Goal: Task Accomplishment & Management: Use online tool/utility

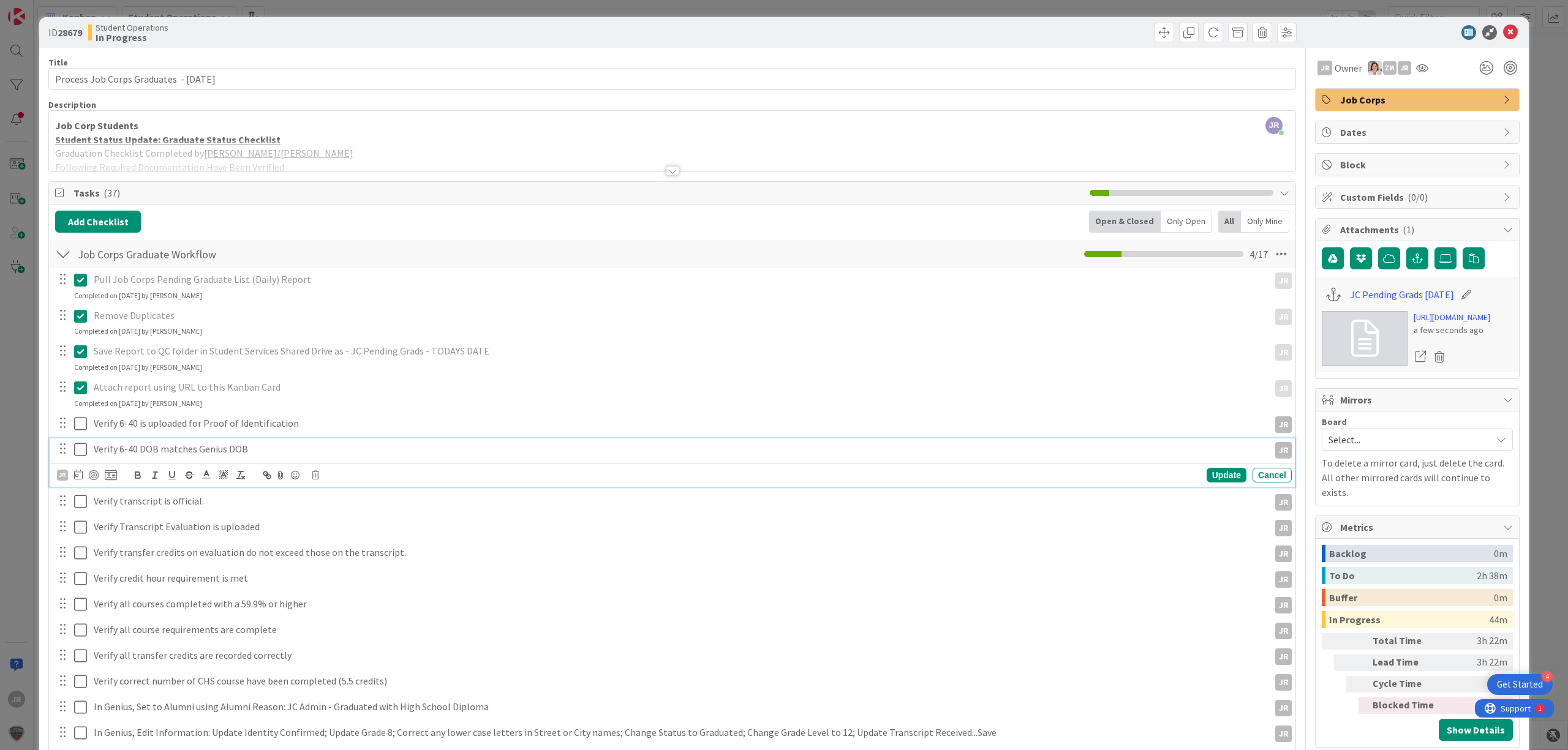
click at [82, 447] on icon at bounding box center [81, 450] width 13 height 14
click at [84, 417] on icon at bounding box center [81, 423] width 13 height 14
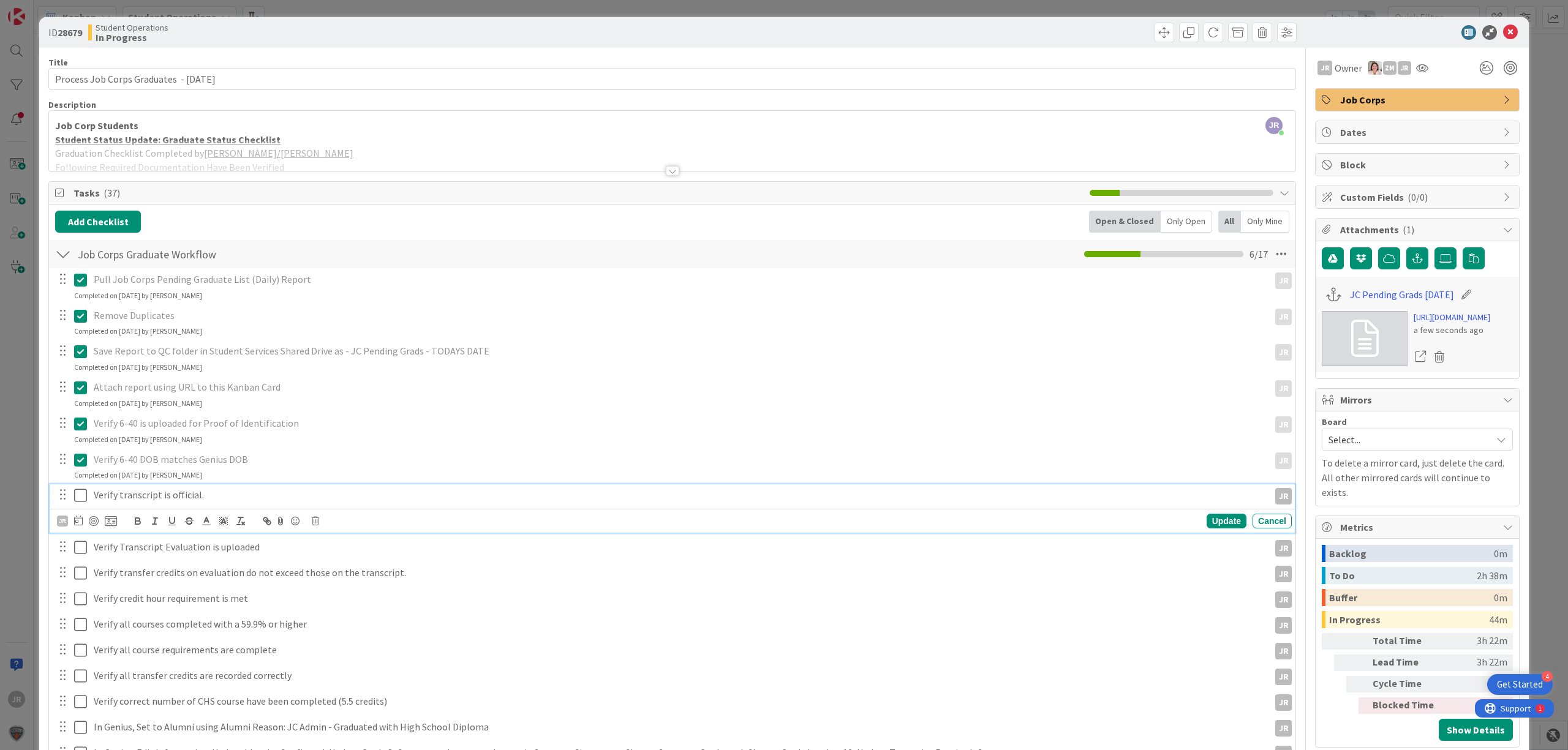
click at [85, 494] on icon at bounding box center [81, 495] width 13 height 14
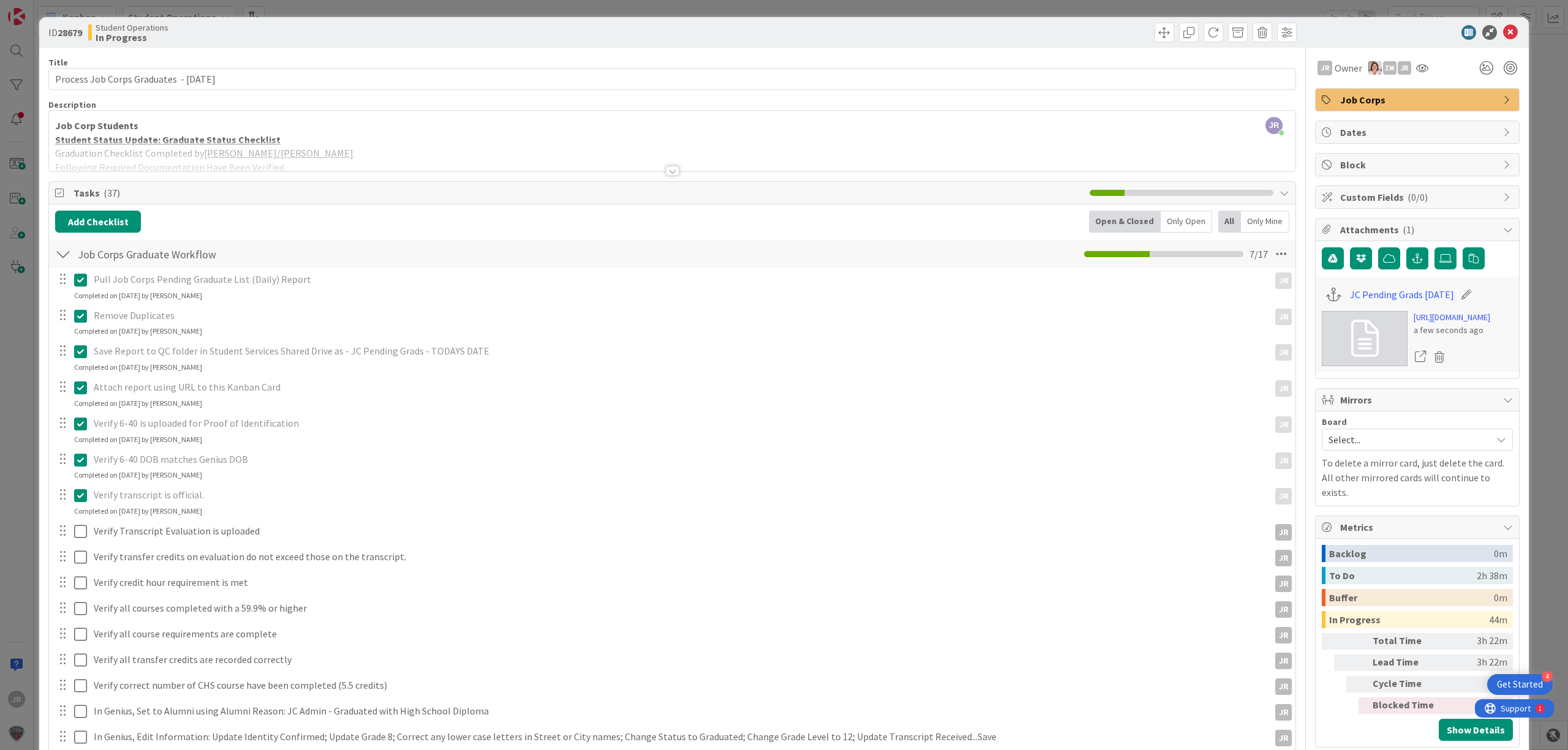
scroll to position [163, 0]
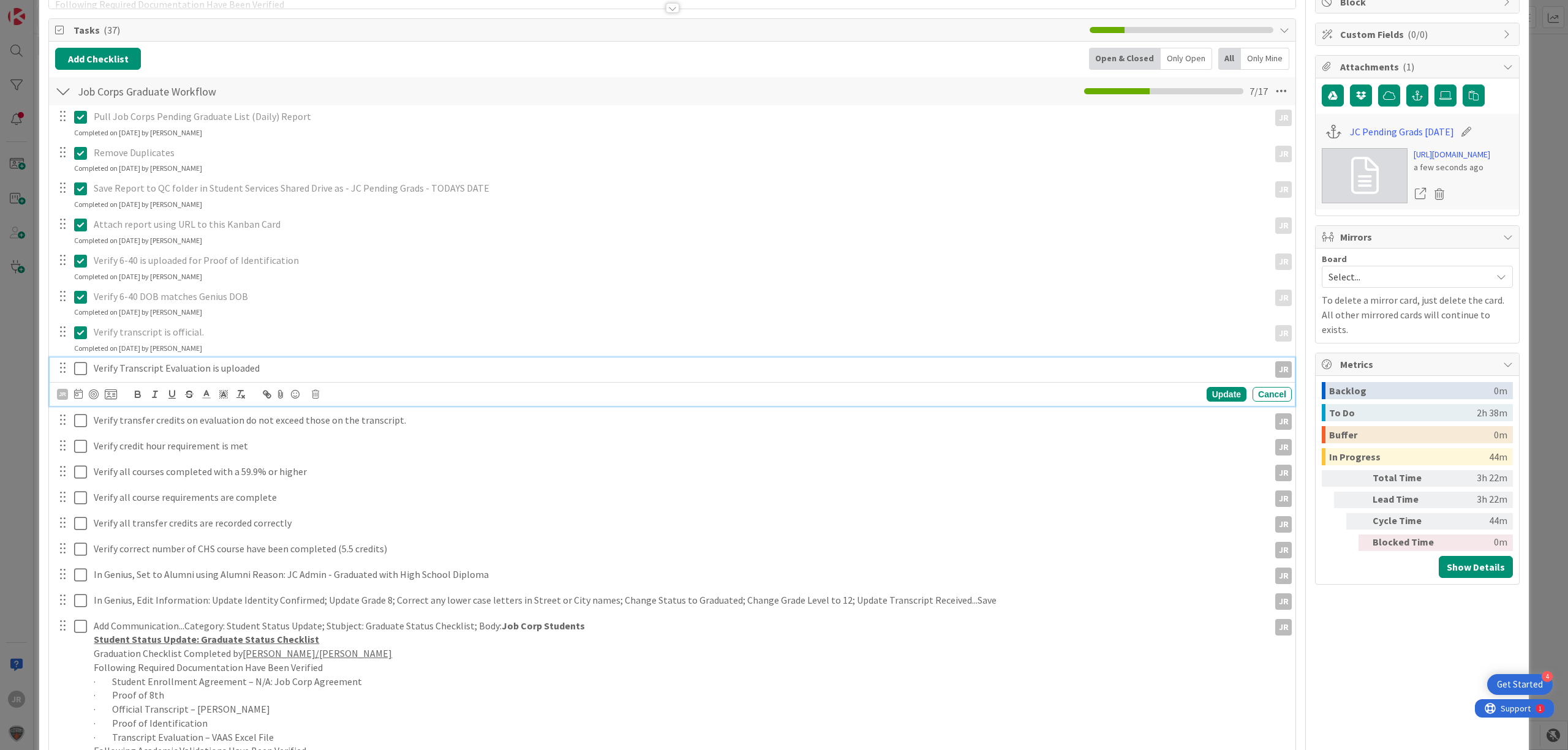
click at [83, 370] on icon at bounding box center [81, 369] width 13 height 14
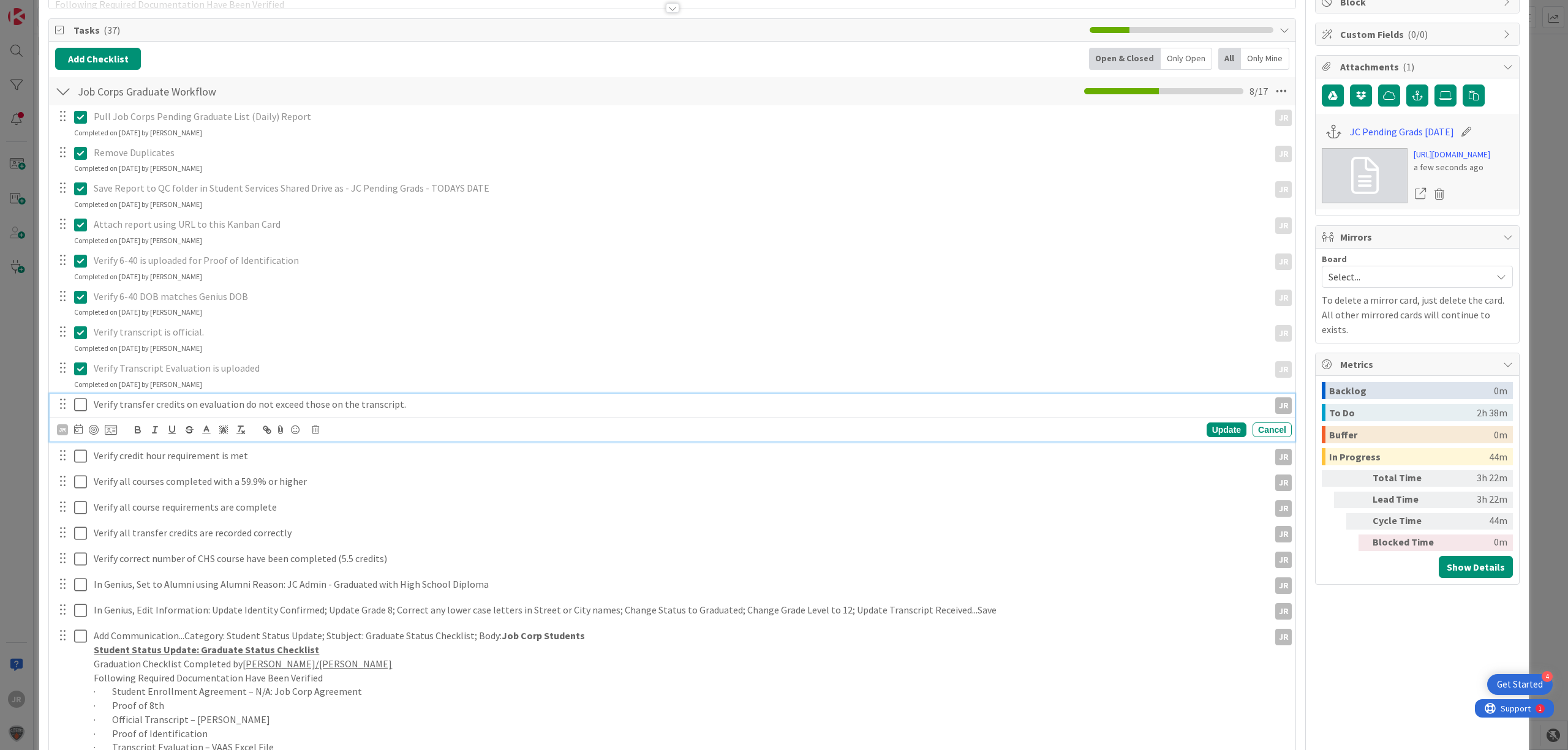
drag, startPoint x: 84, startPoint y: 409, endPoint x: 88, endPoint y: 427, distance: 18.4
click at [83, 409] on icon at bounding box center [81, 405] width 13 height 14
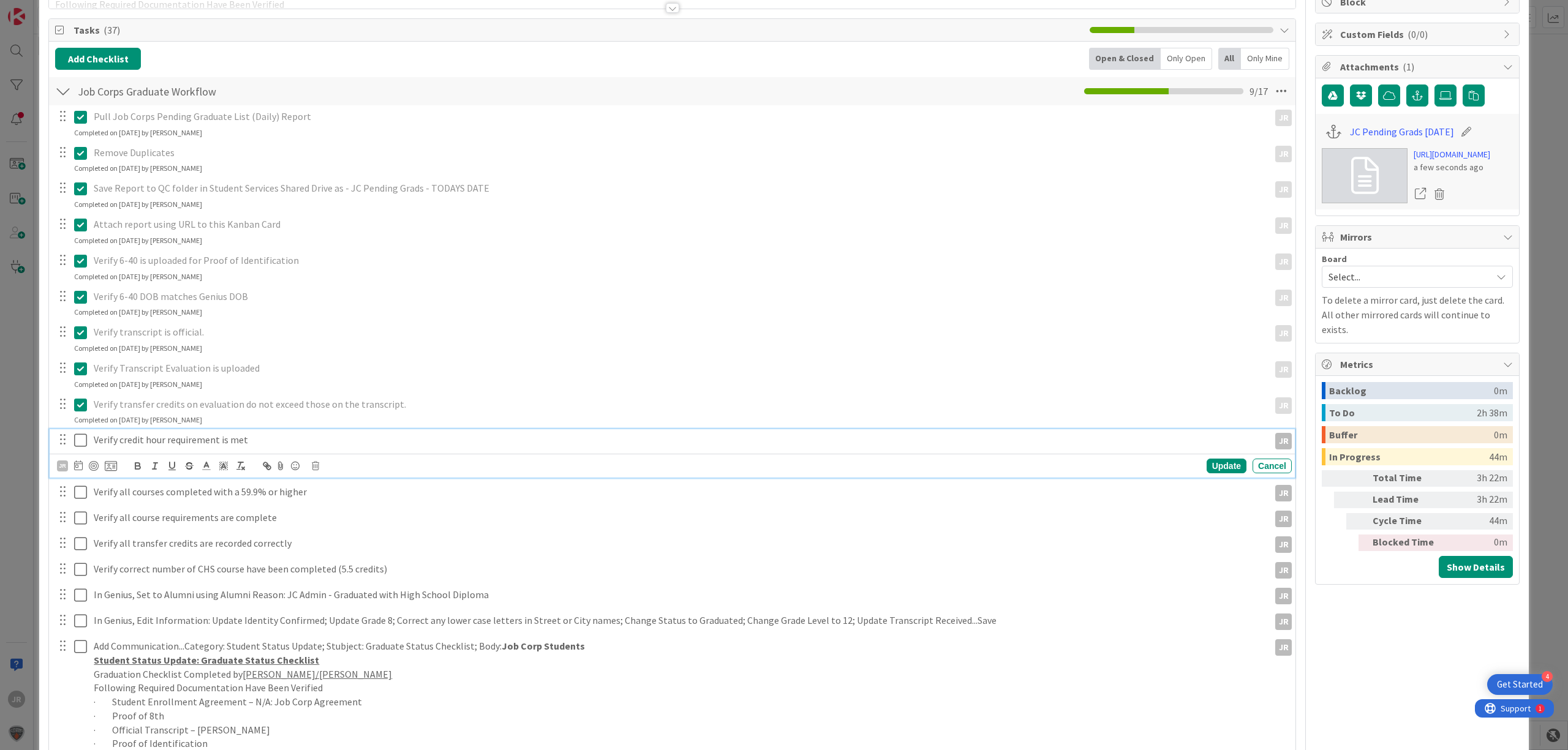
click at [83, 443] on icon at bounding box center [81, 440] width 13 height 14
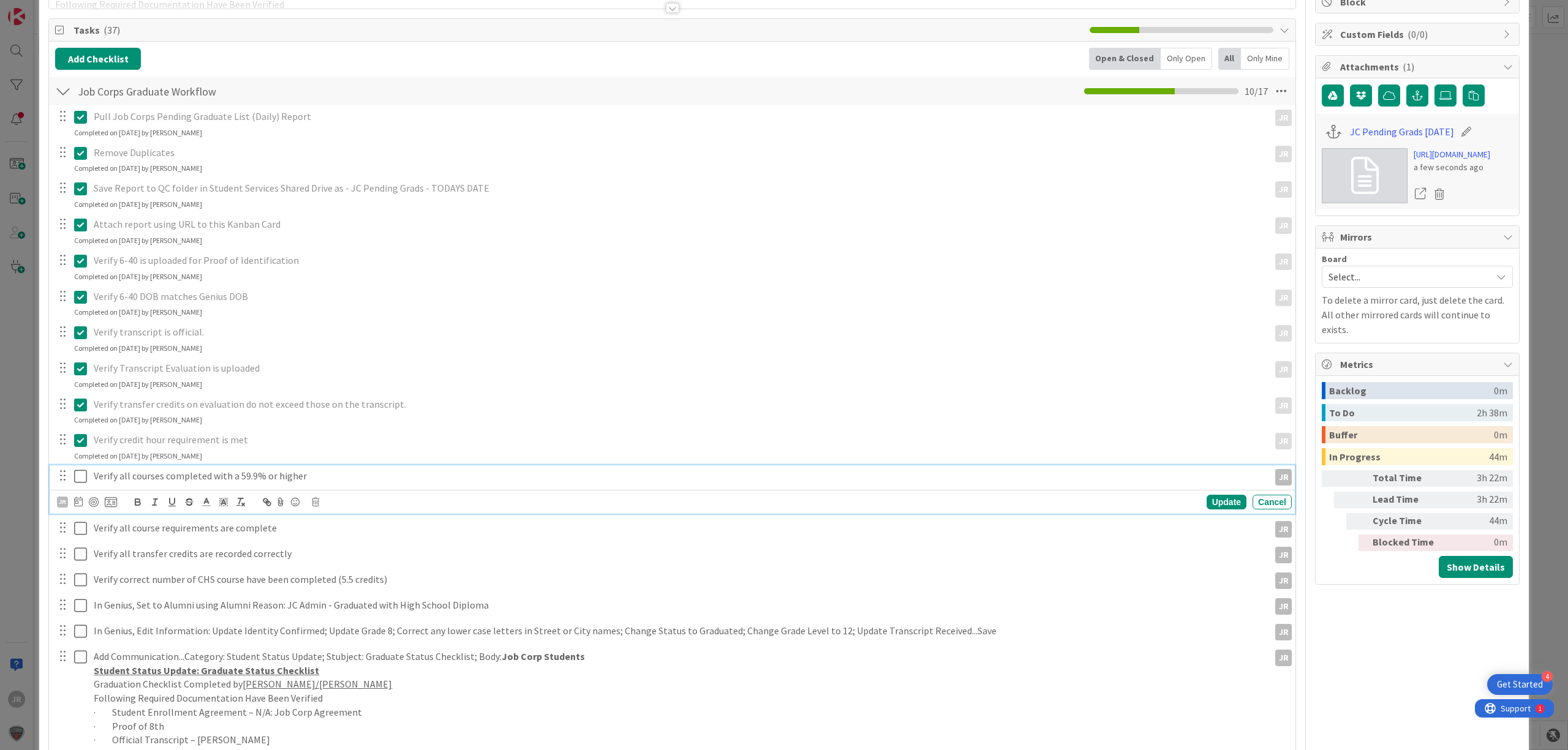
click at [83, 481] on icon at bounding box center [81, 476] width 13 height 14
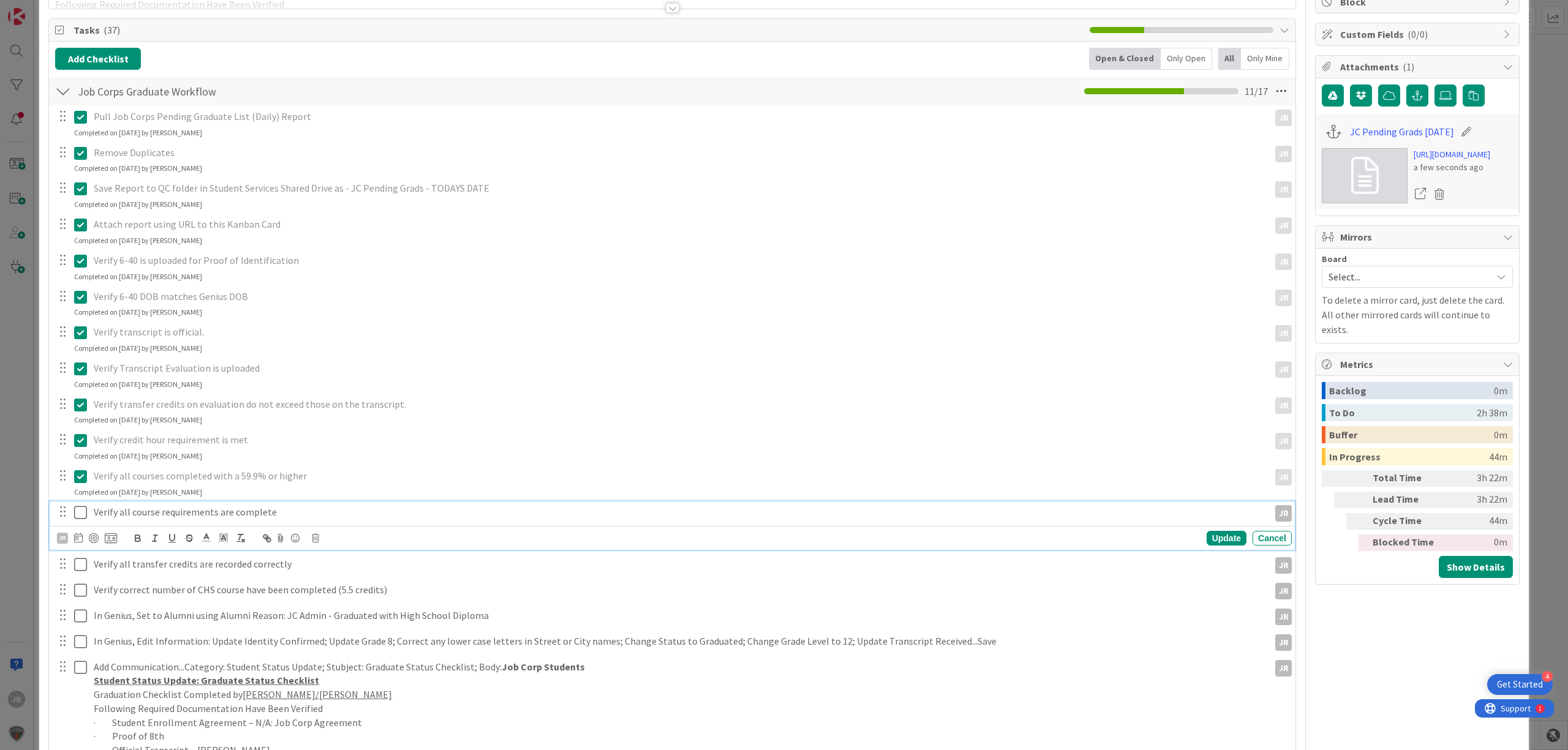
click at [81, 515] on icon at bounding box center [81, 512] width 13 height 14
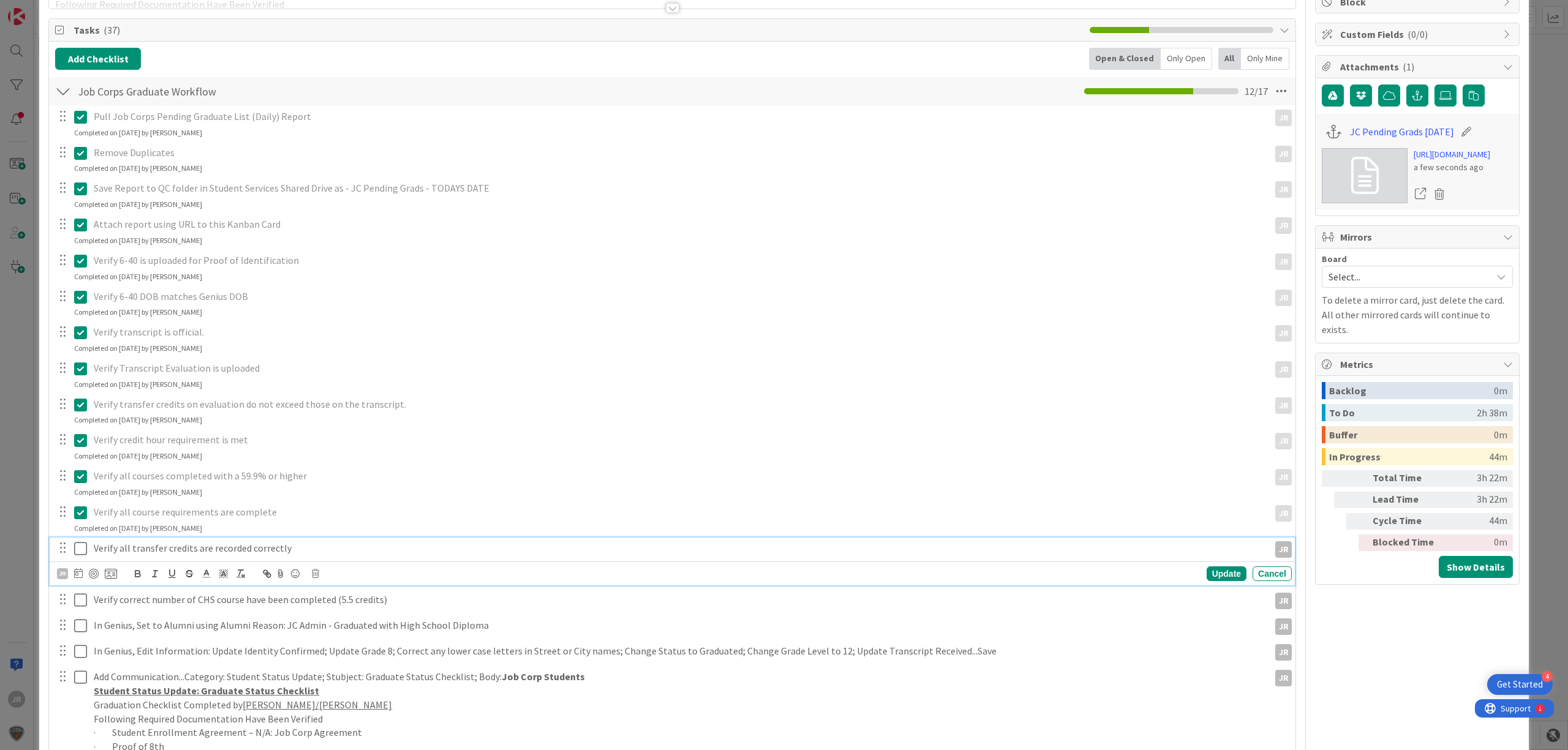
click at [81, 551] on icon at bounding box center [81, 548] width 13 height 14
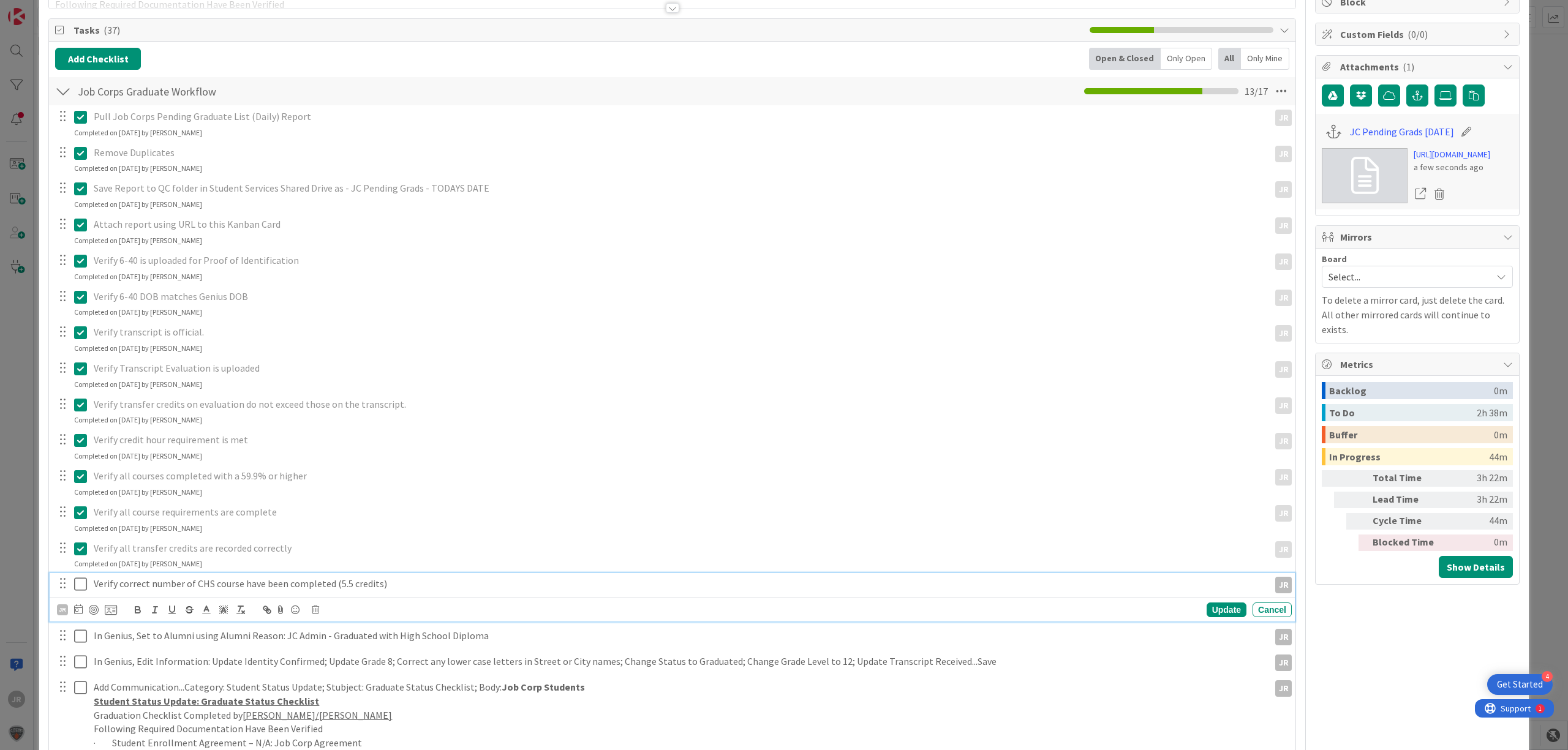
click at [83, 587] on icon at bounding box center [81, 584] width 13 height 14
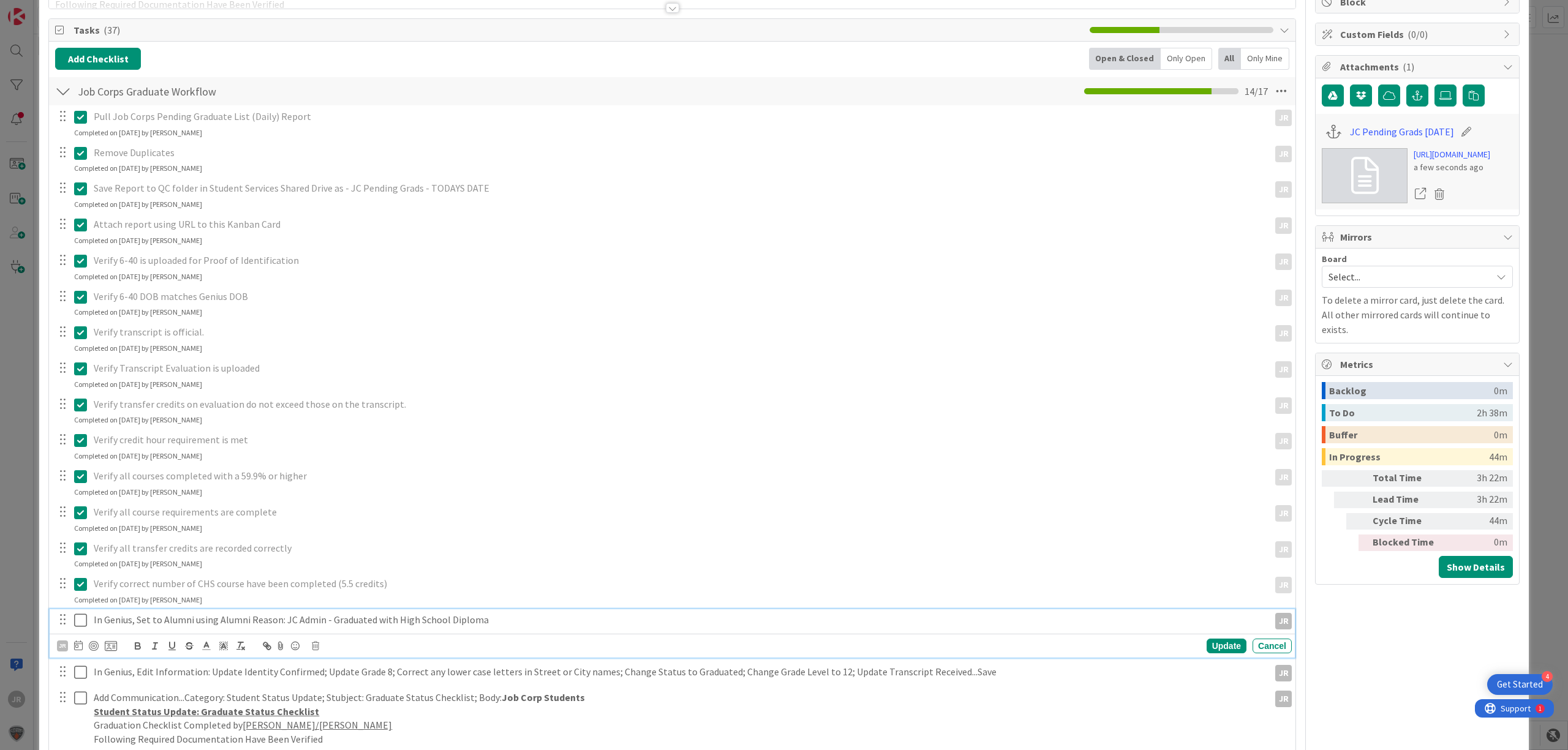
click at [82, 623] on icon at bounding box center [81, 620] width 13 height 14
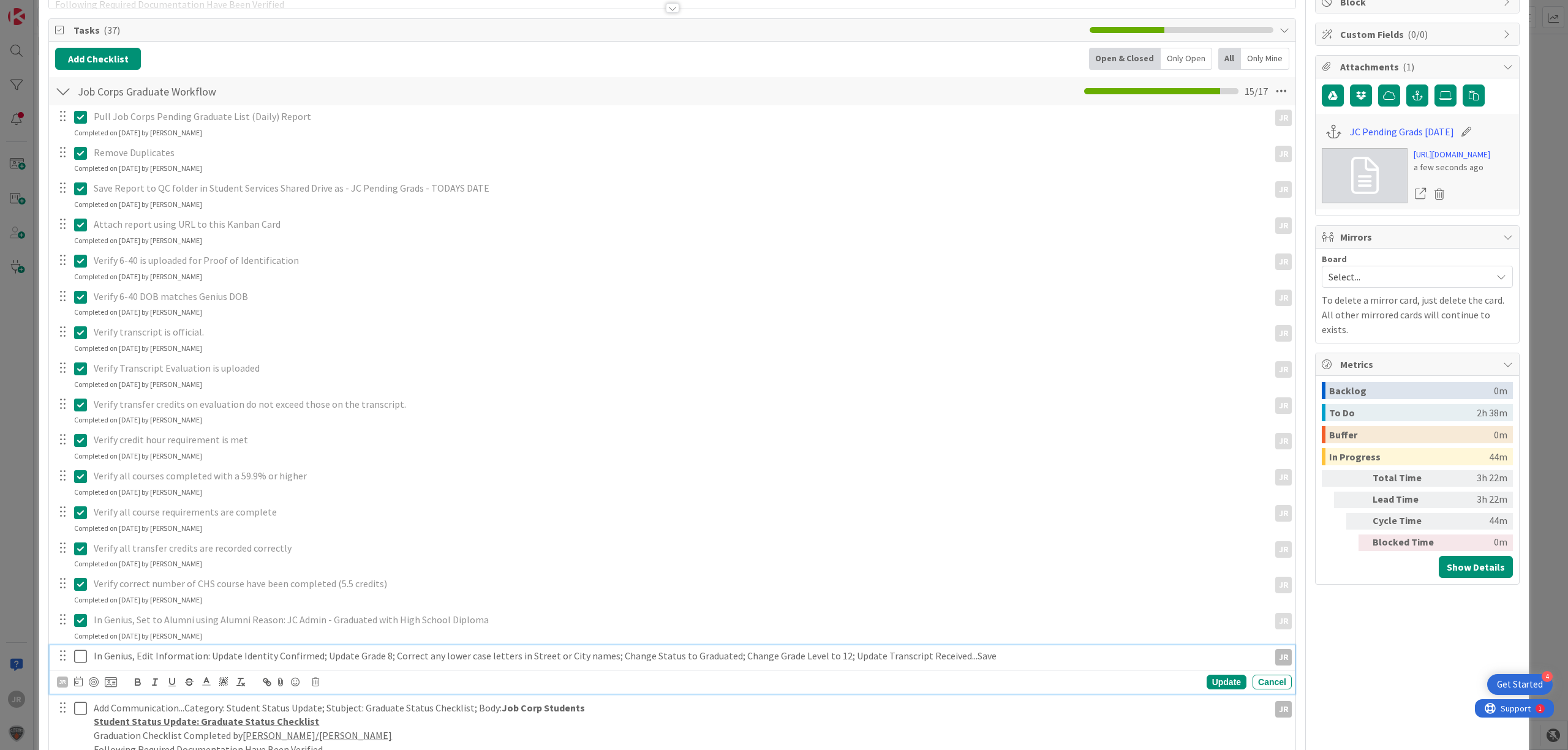
click at [82, 664] on icon at bounding box center [81, 656] width 13 height 14
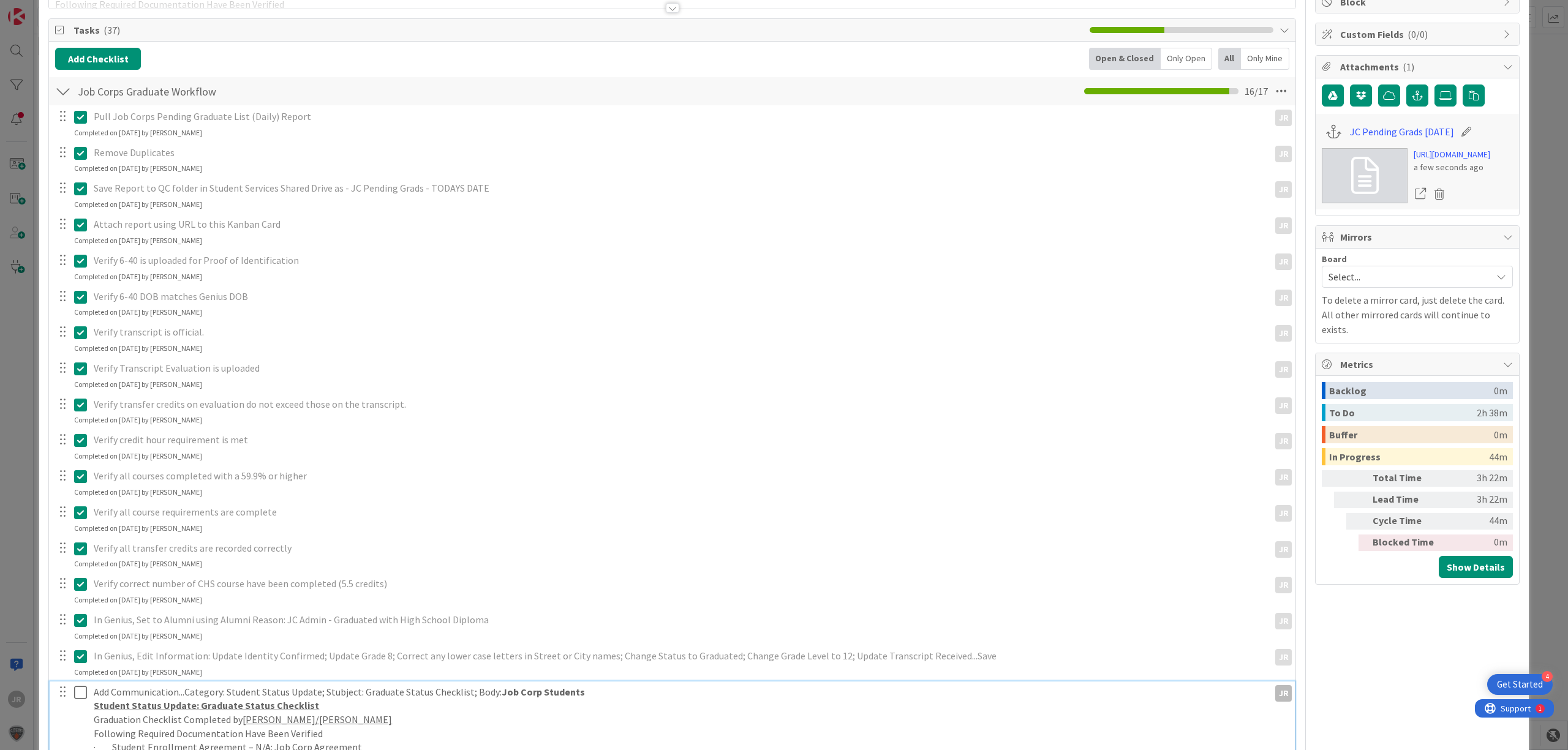
click at [82, 694] on icon at bounding box center [81, 692] width 13 height 14
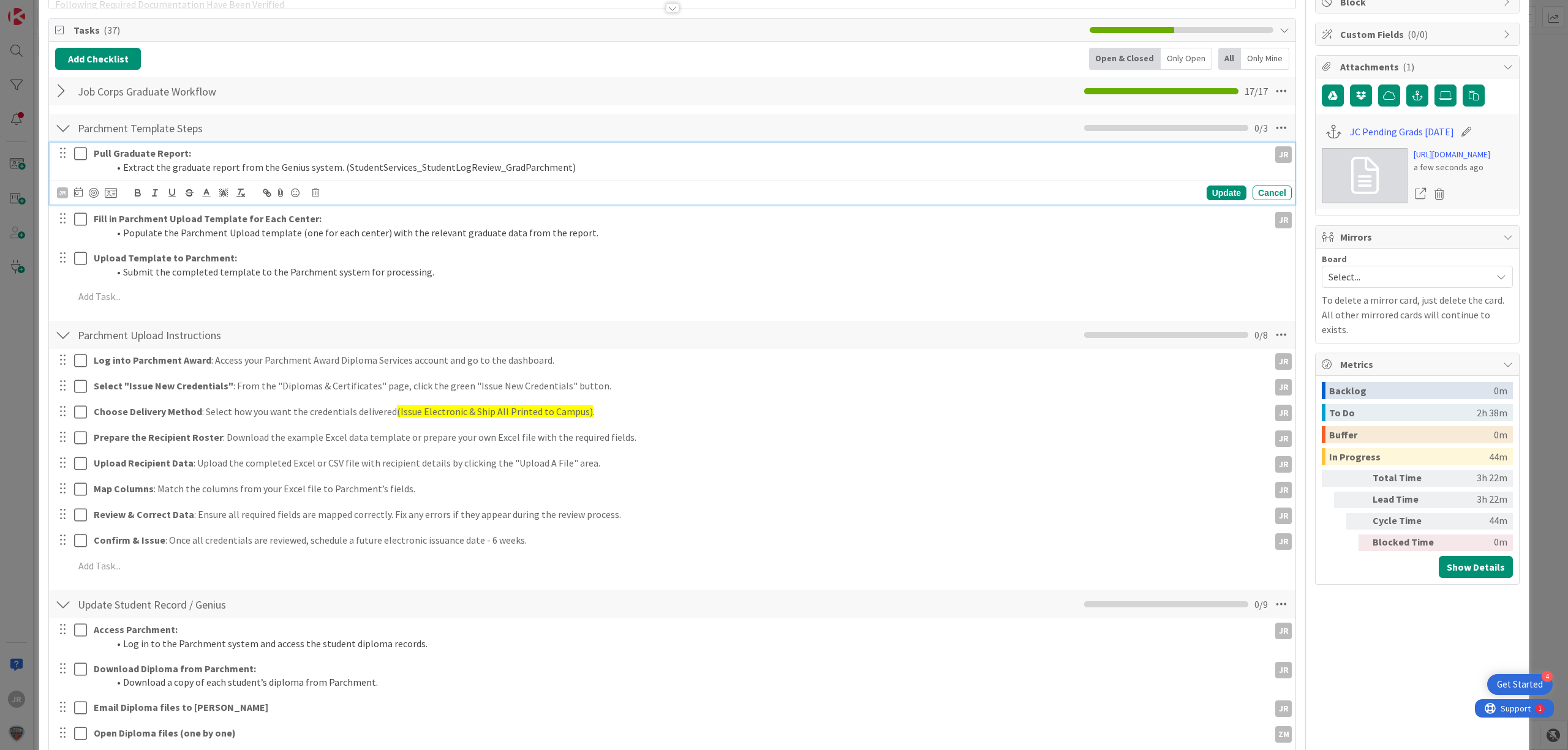
click at [77, 150] on icon at bounding box center [81, 154] width 13 height 14
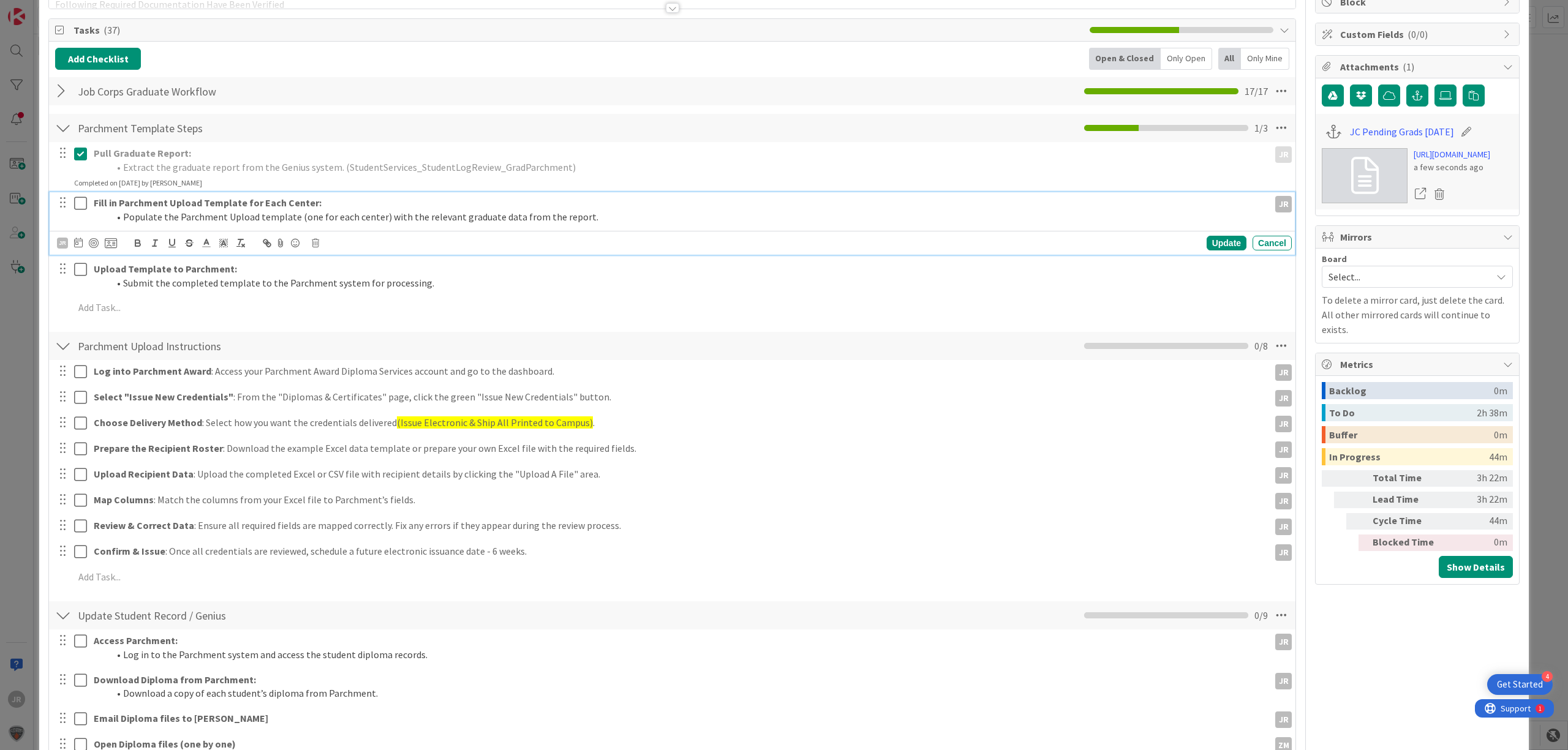
click at [83, 208] on icon at bounding box center [81, 203] width 13 height 14
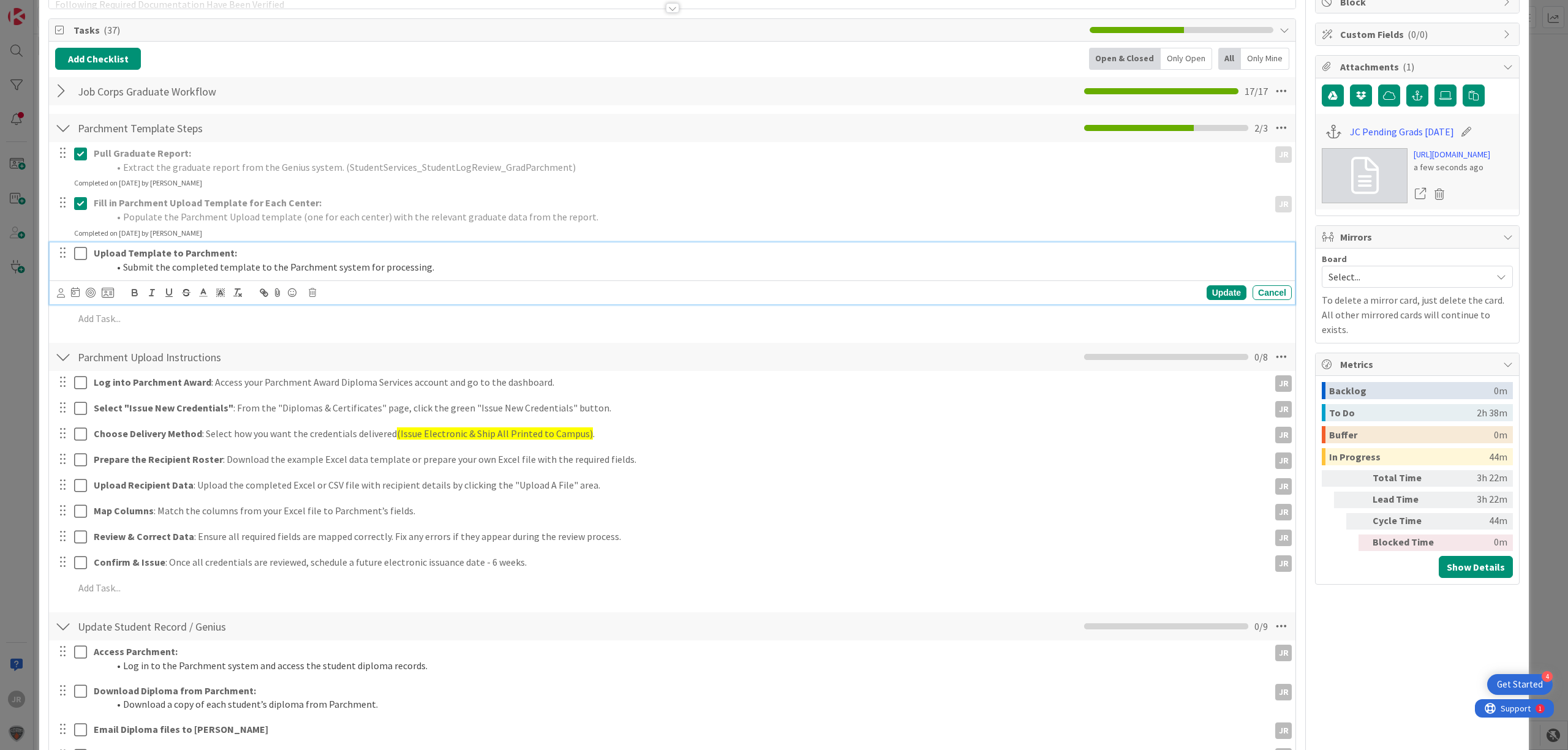
click at [74, 259] on icon at bounding box center [81, 254] width 13 height 14
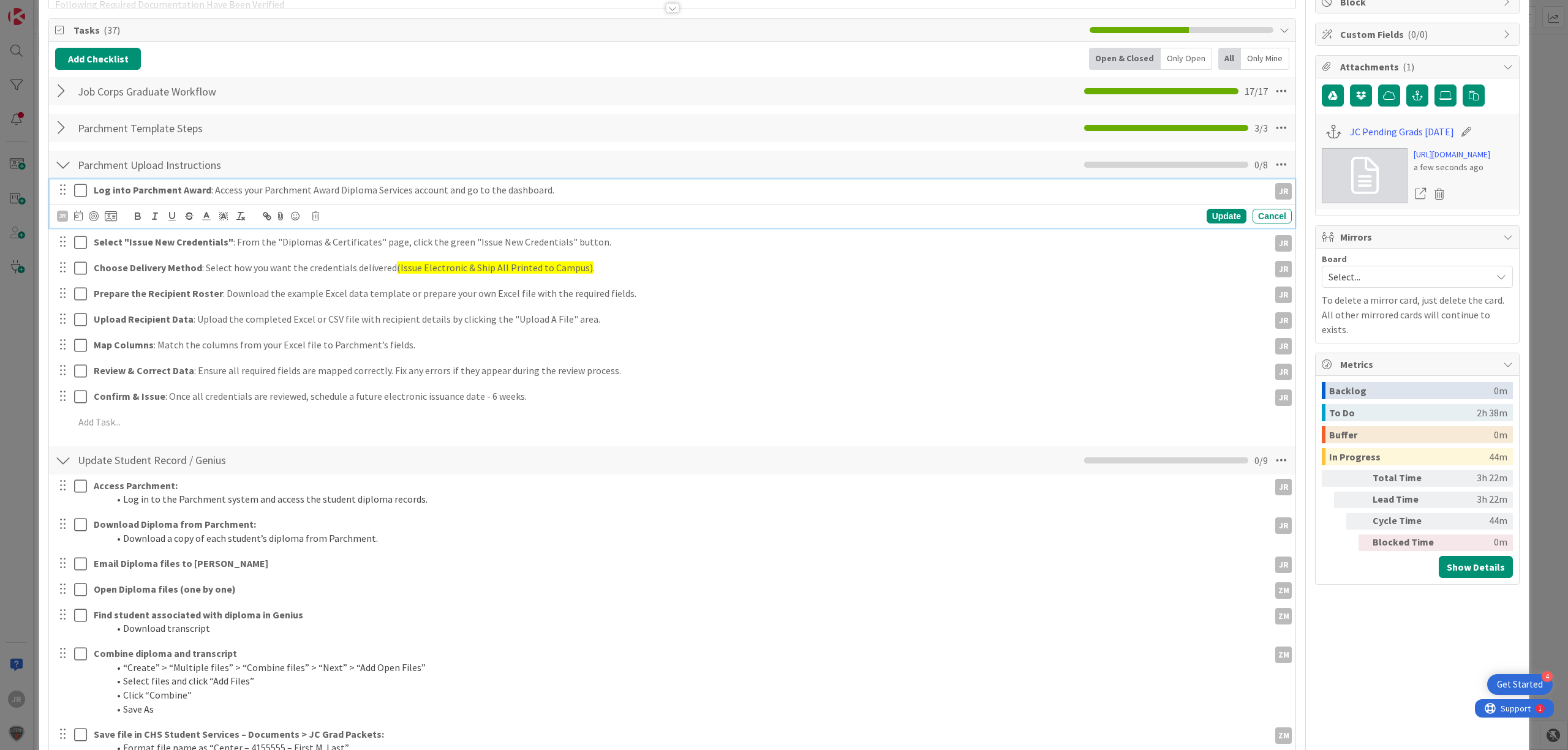
click at [79, 191] on icon at bounding box center [81, 191] width 13 height 14
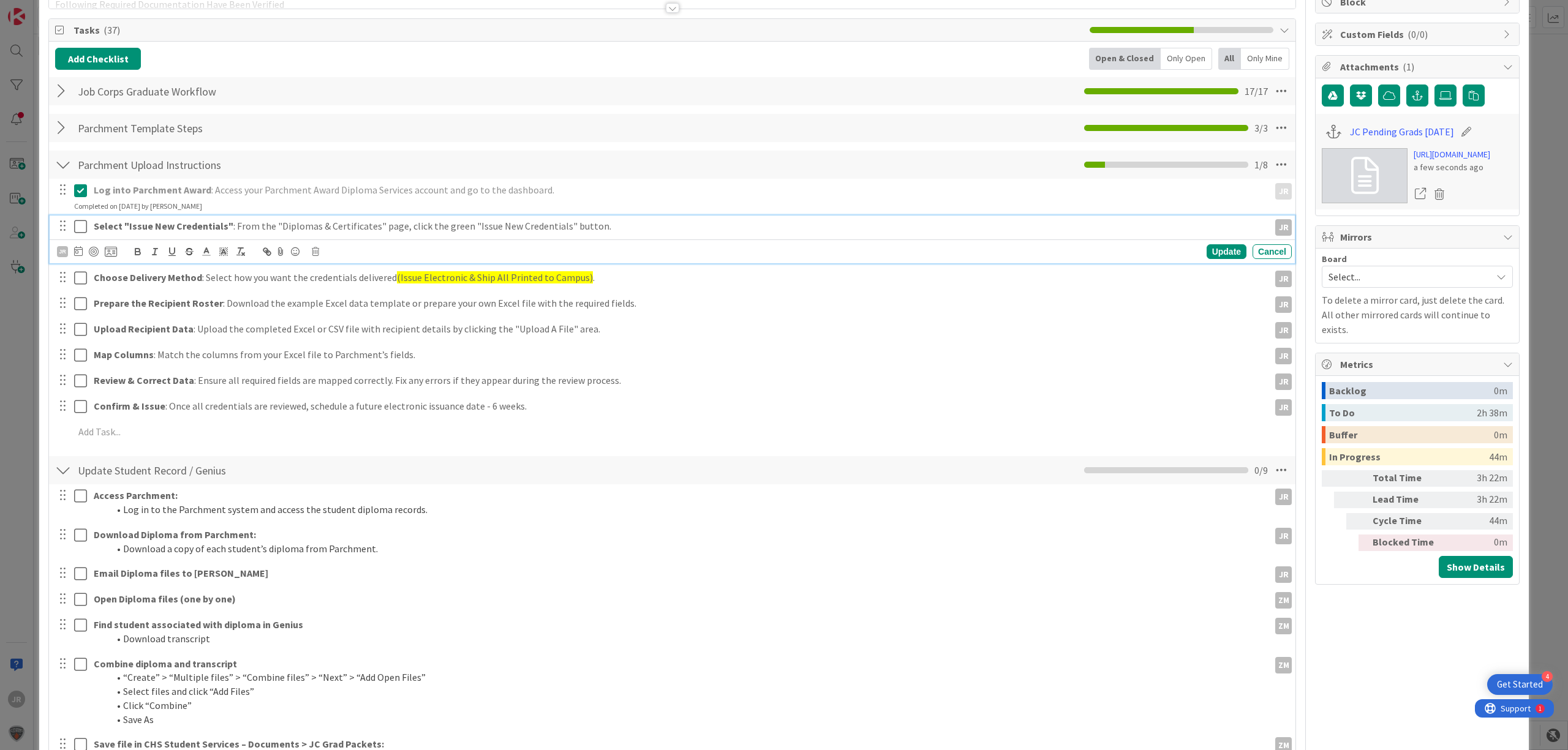
click at [82, 231] on icon at bounding box center [81, 227] width 13 height 14
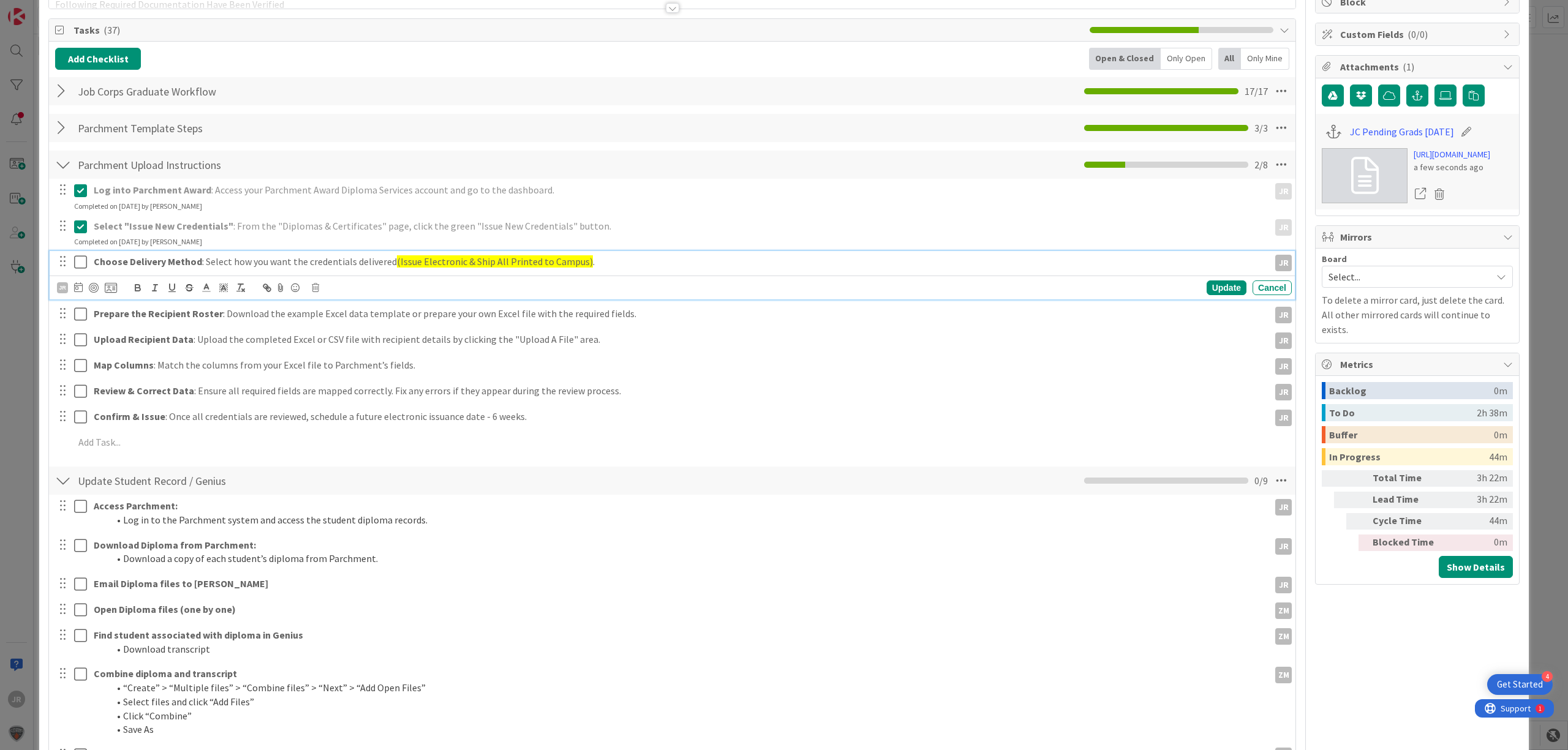
click at [82, 272] on button at bounding box center [82, 262] width 14 height 19
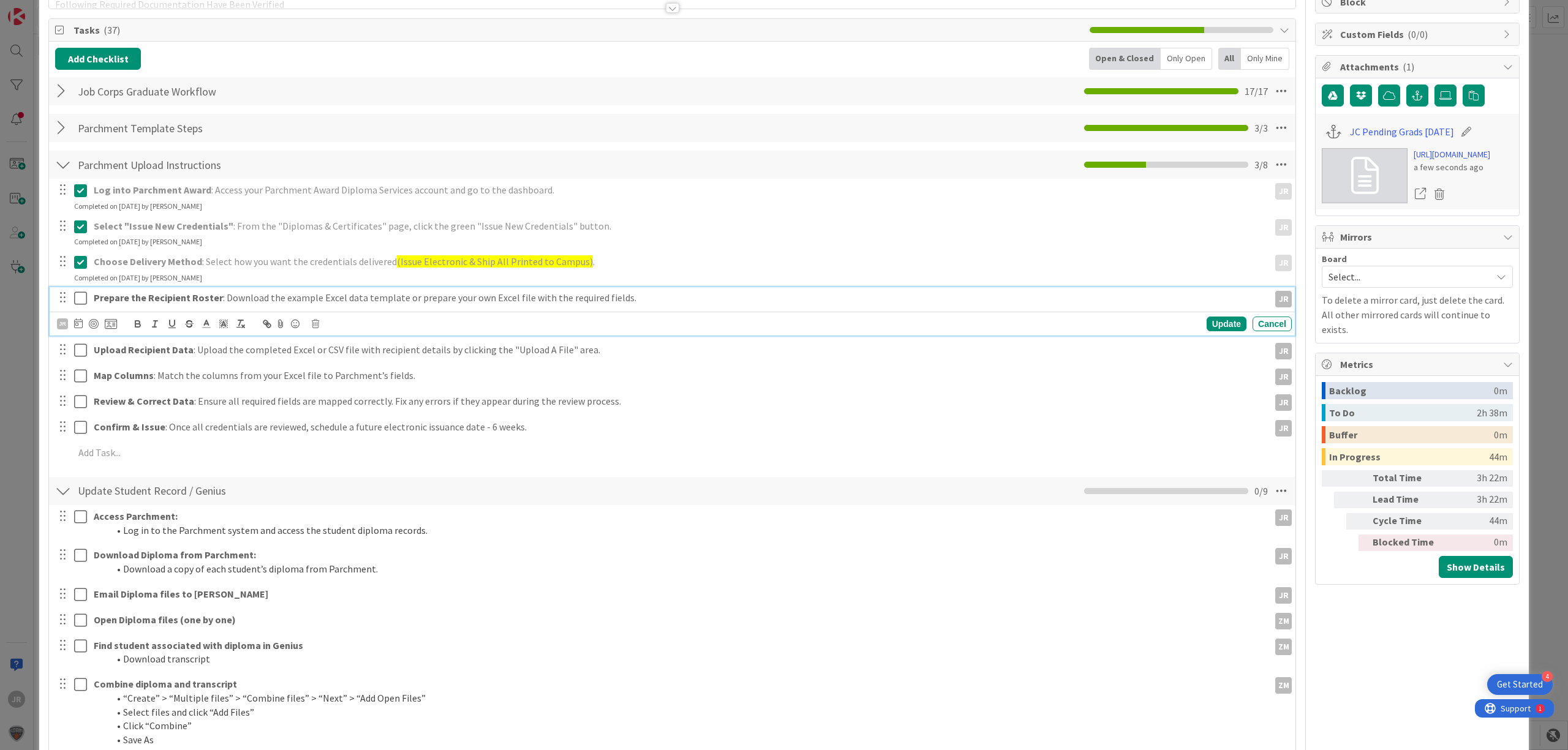
click at [82, 295] on icon at bounding box center [81, 299] width 13 height 14
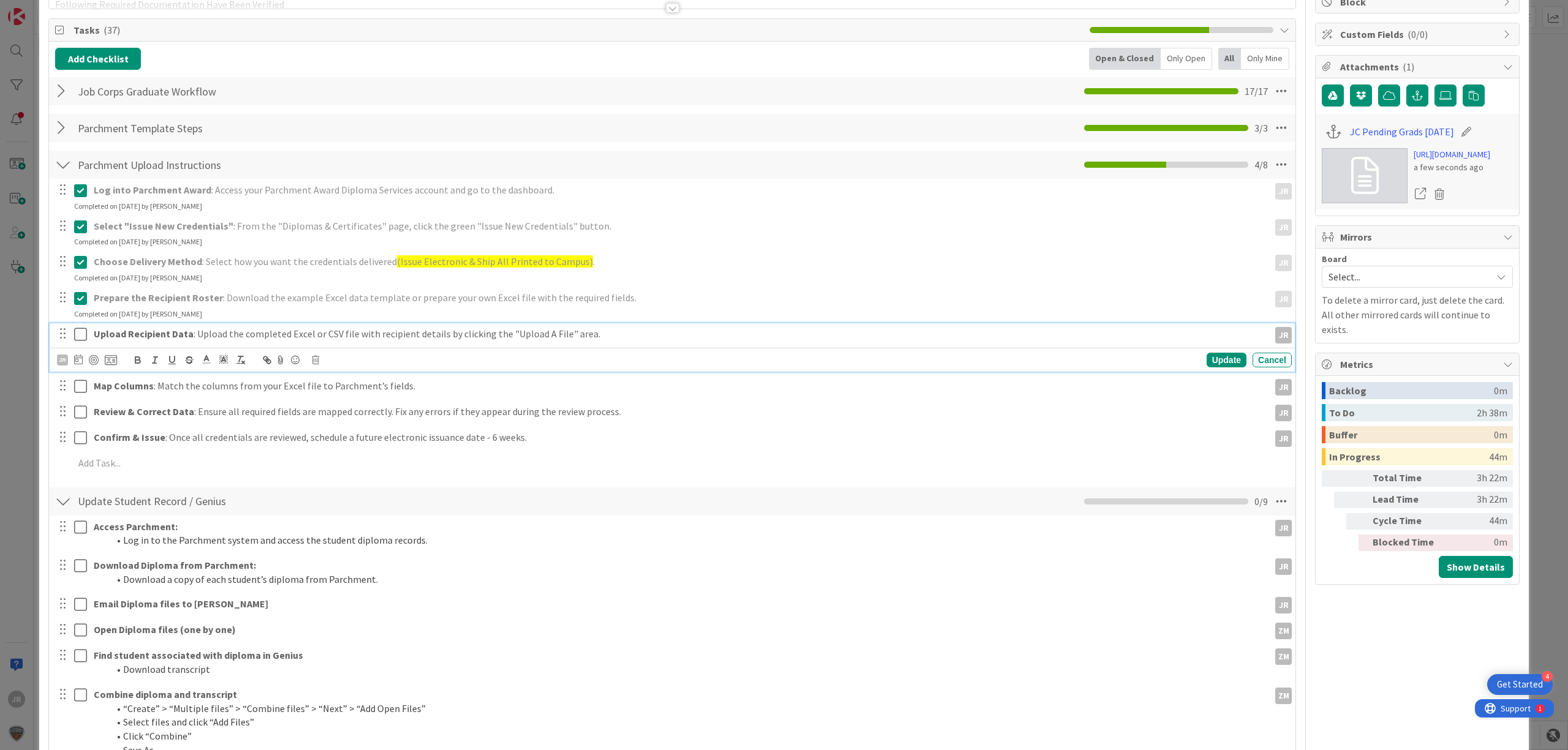
click at [86, 331] on icon at bounding box center [81, 335] width 13 height 14
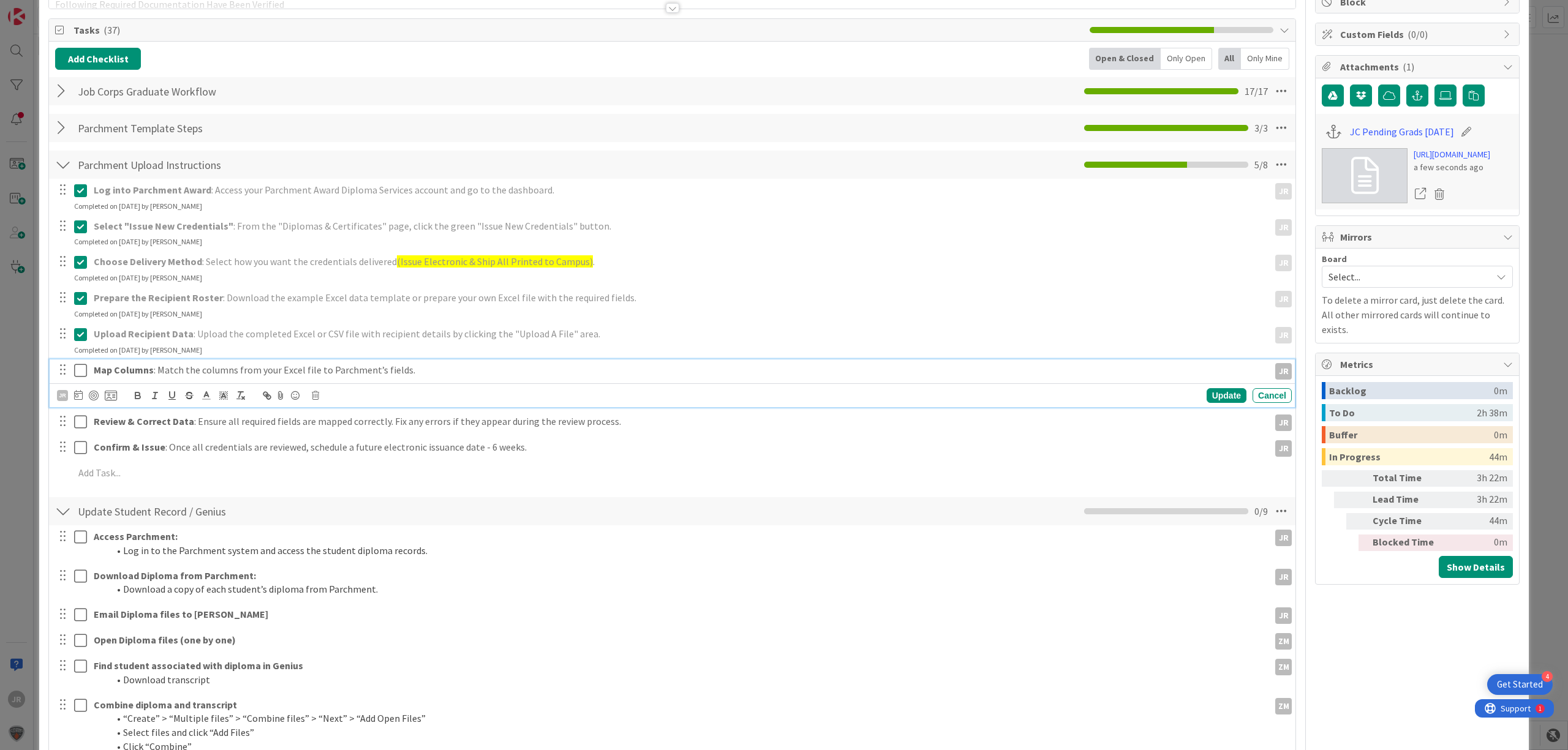
drag, startPoint x: 83, startPoint y: 362, endPoint x: 81, endPoint y: 369, distance: 7.3
click at [81, 369] on button at bounding box center [82, 371] width 14 height 19
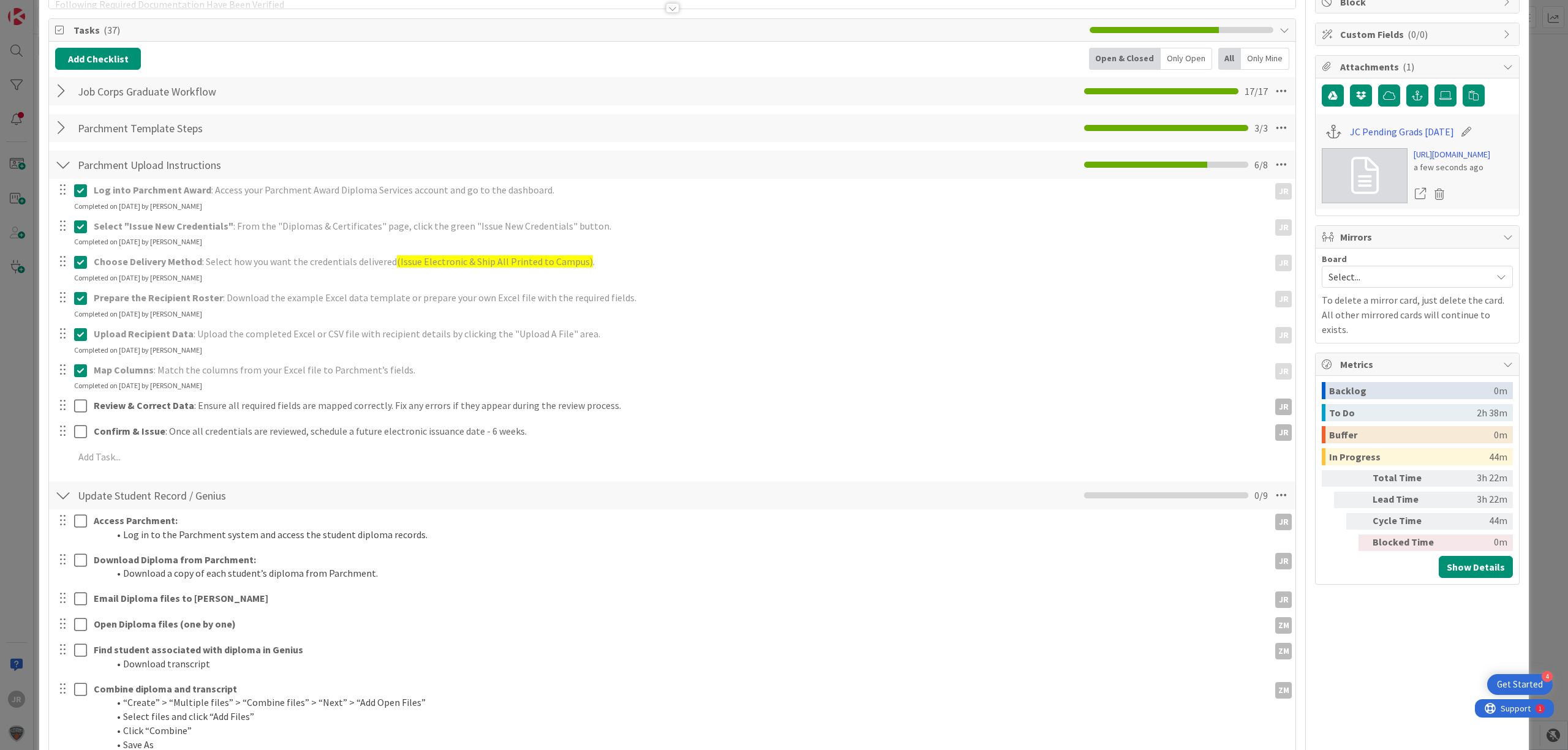
click at [81, 395] on div at bounding box center [71, 406] width 34 height 22
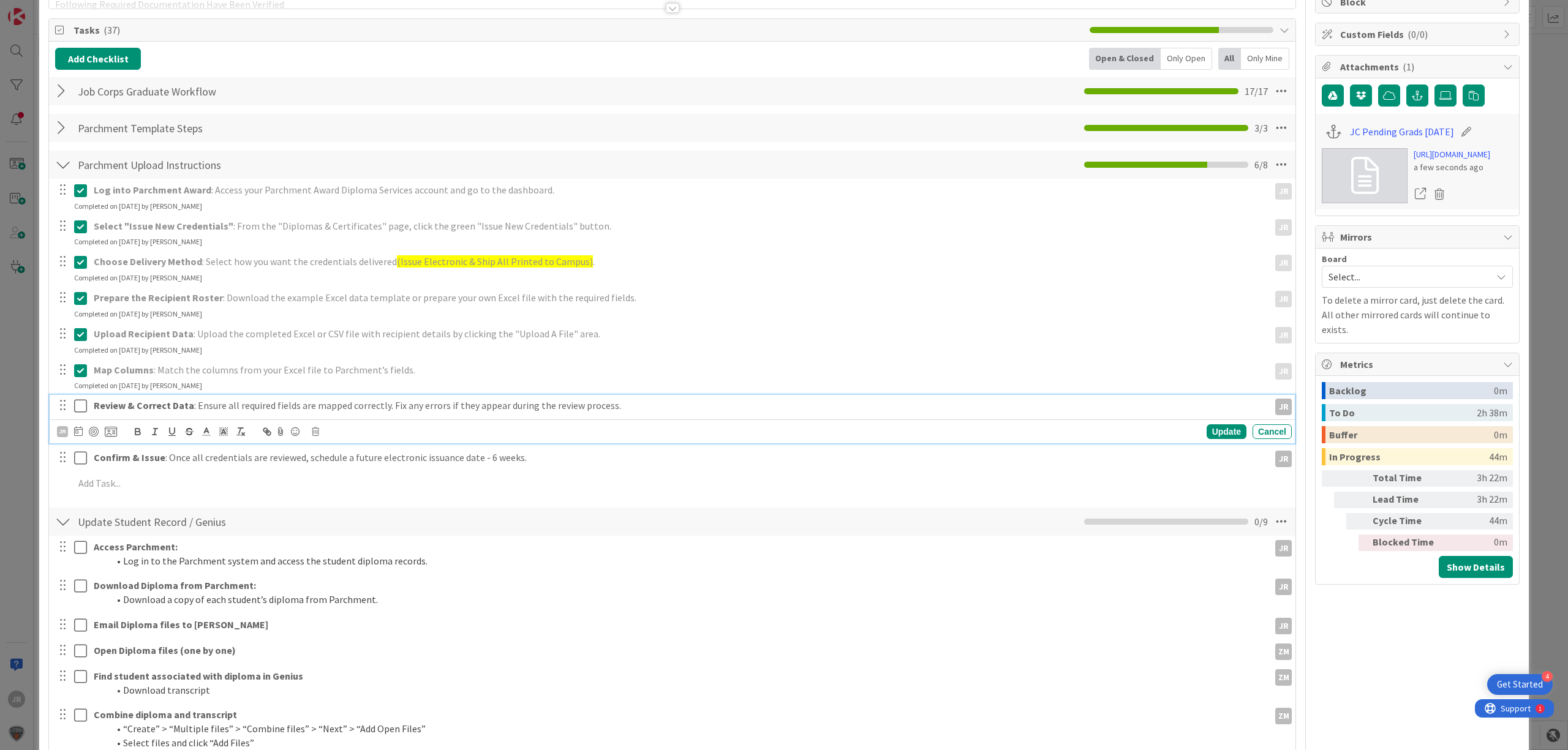
click at [82, 409] on icon at bounding box center [81, 406] width 13 height 14
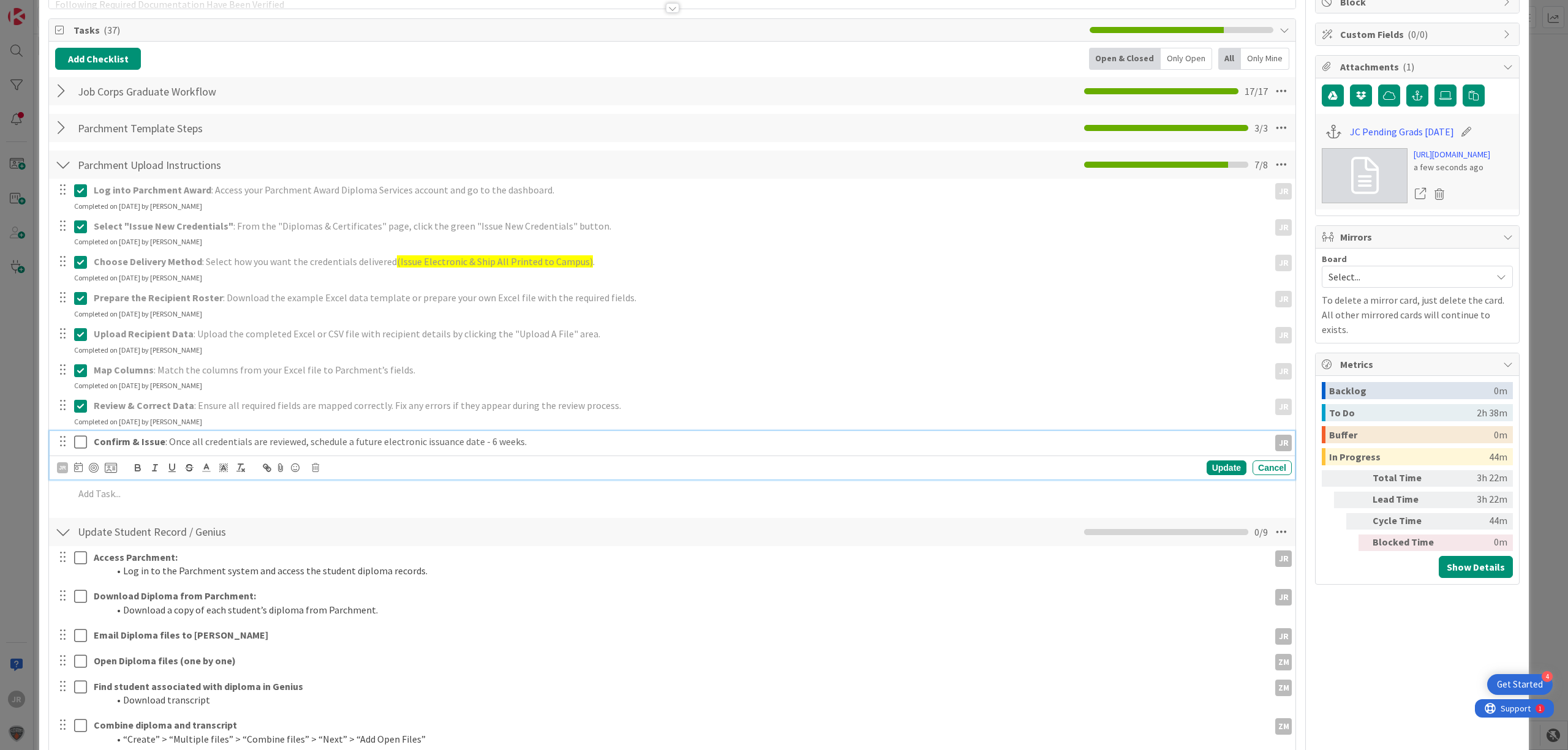
click at [82, 439] on icon at bounding box center [81, 442] width 13 height 14
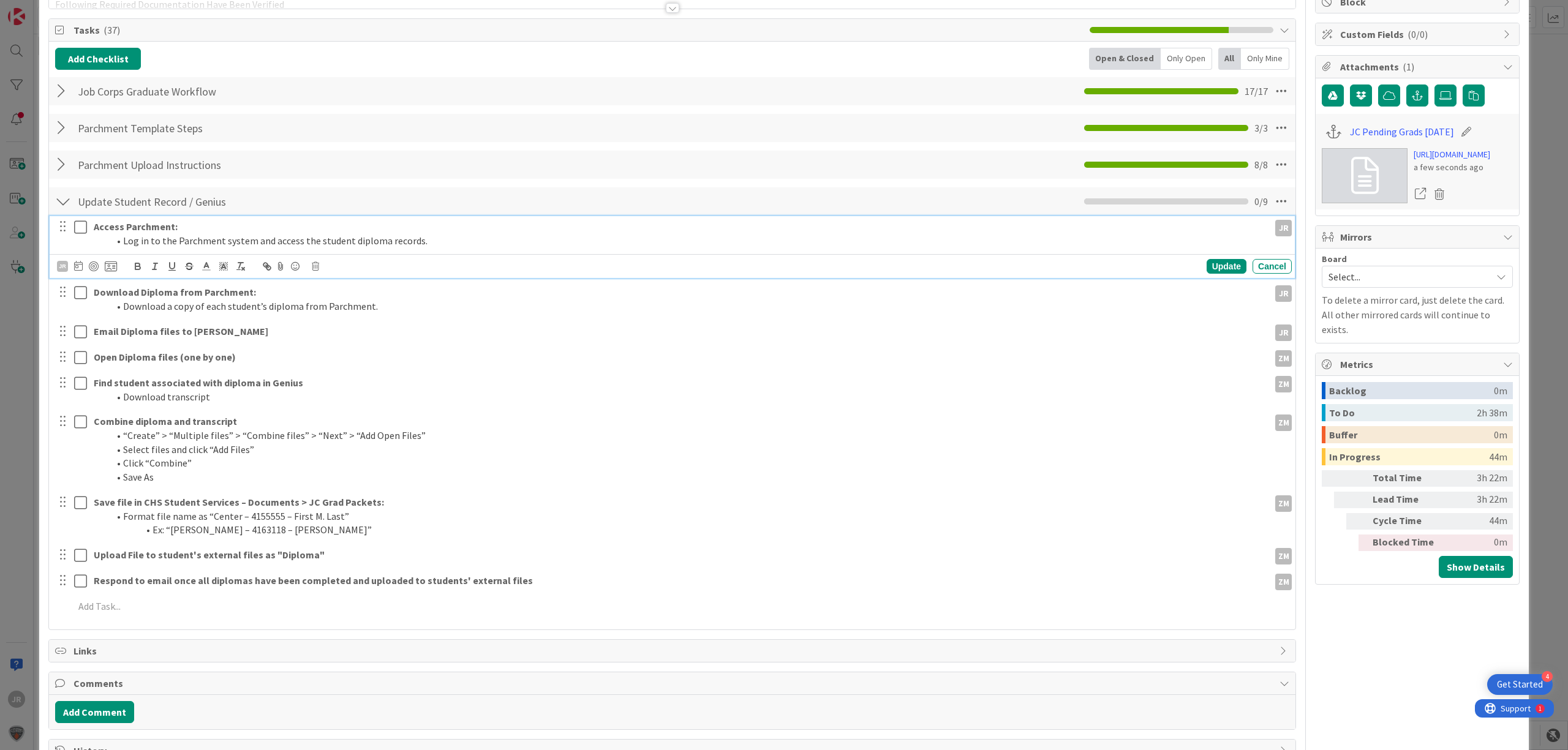
click at [81, 231] on icon at bounding box center [81, 227] width 13 height 14
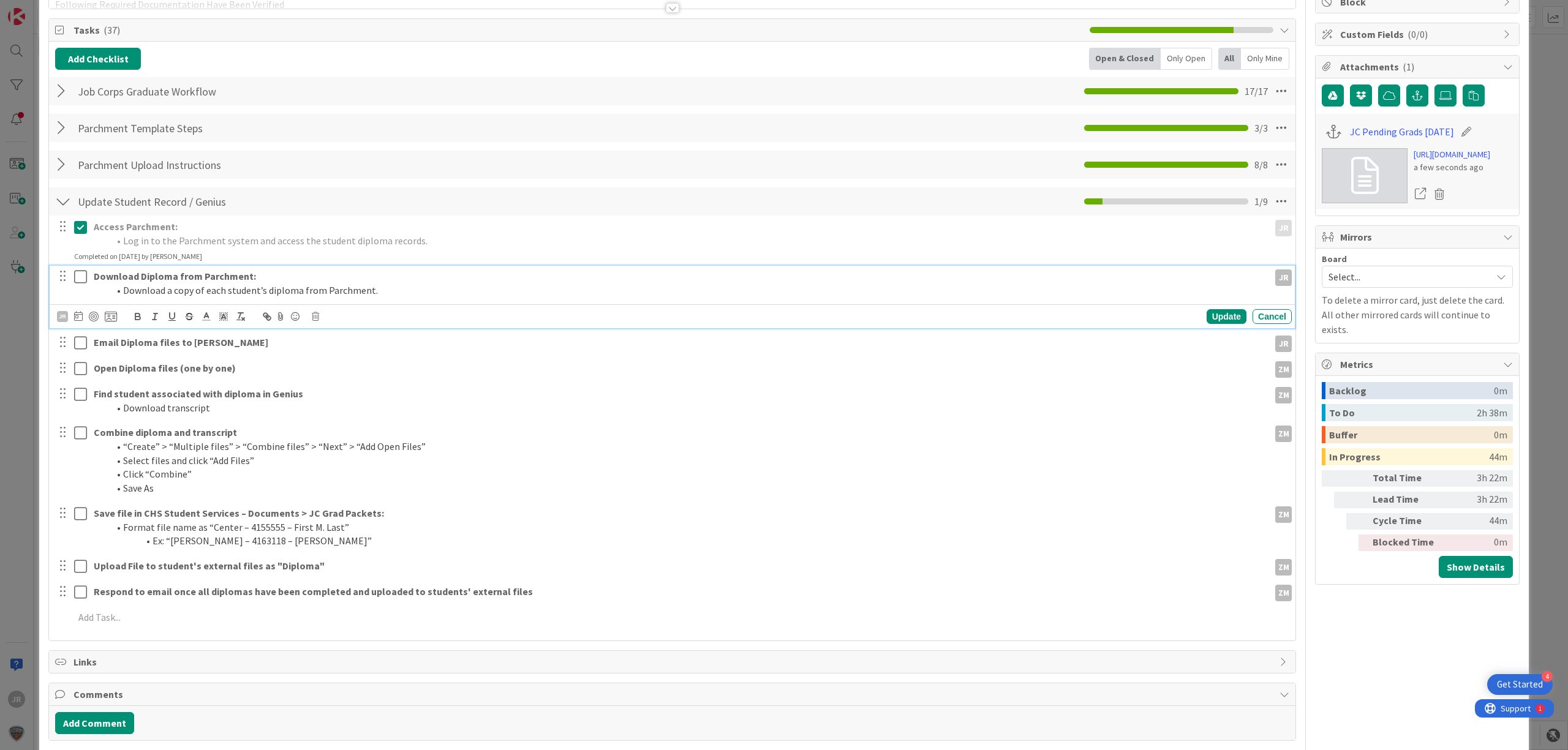
click at [76, 283] on icon at bounding box center [81, 277] width 13 height 14
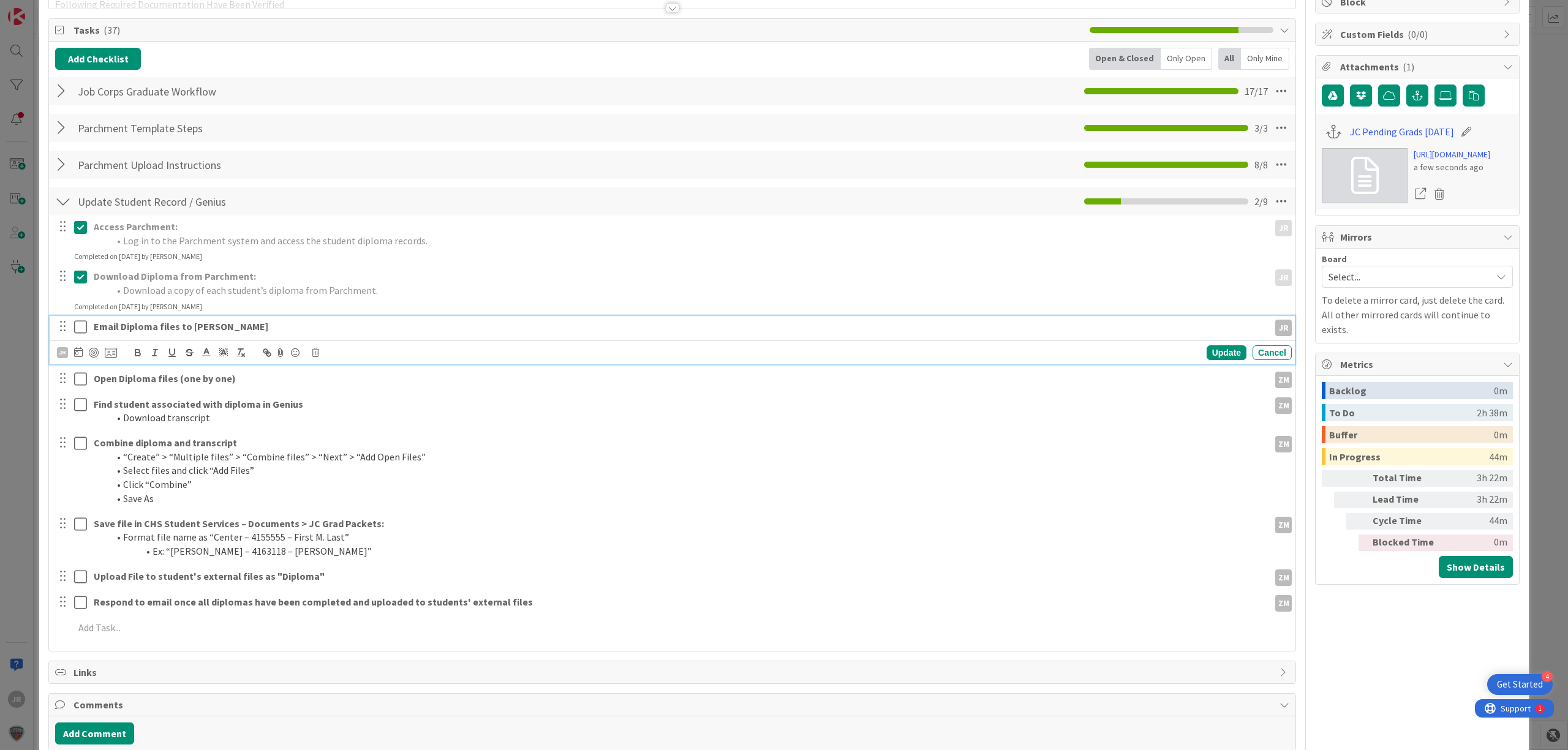
click at [77, 328] on icon at bounding box center [81, 327] width 13 height 14
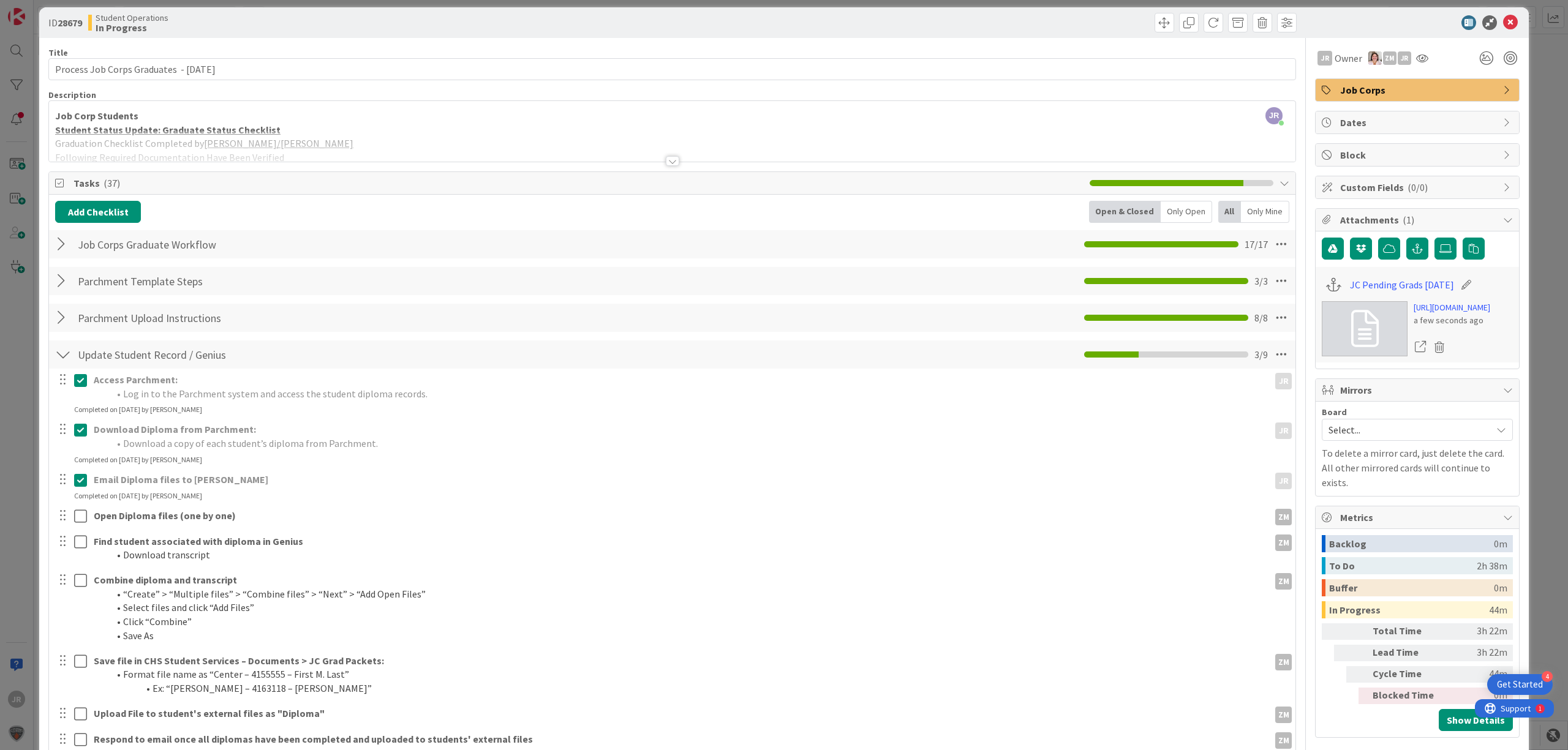
scroll to position [0, 0]
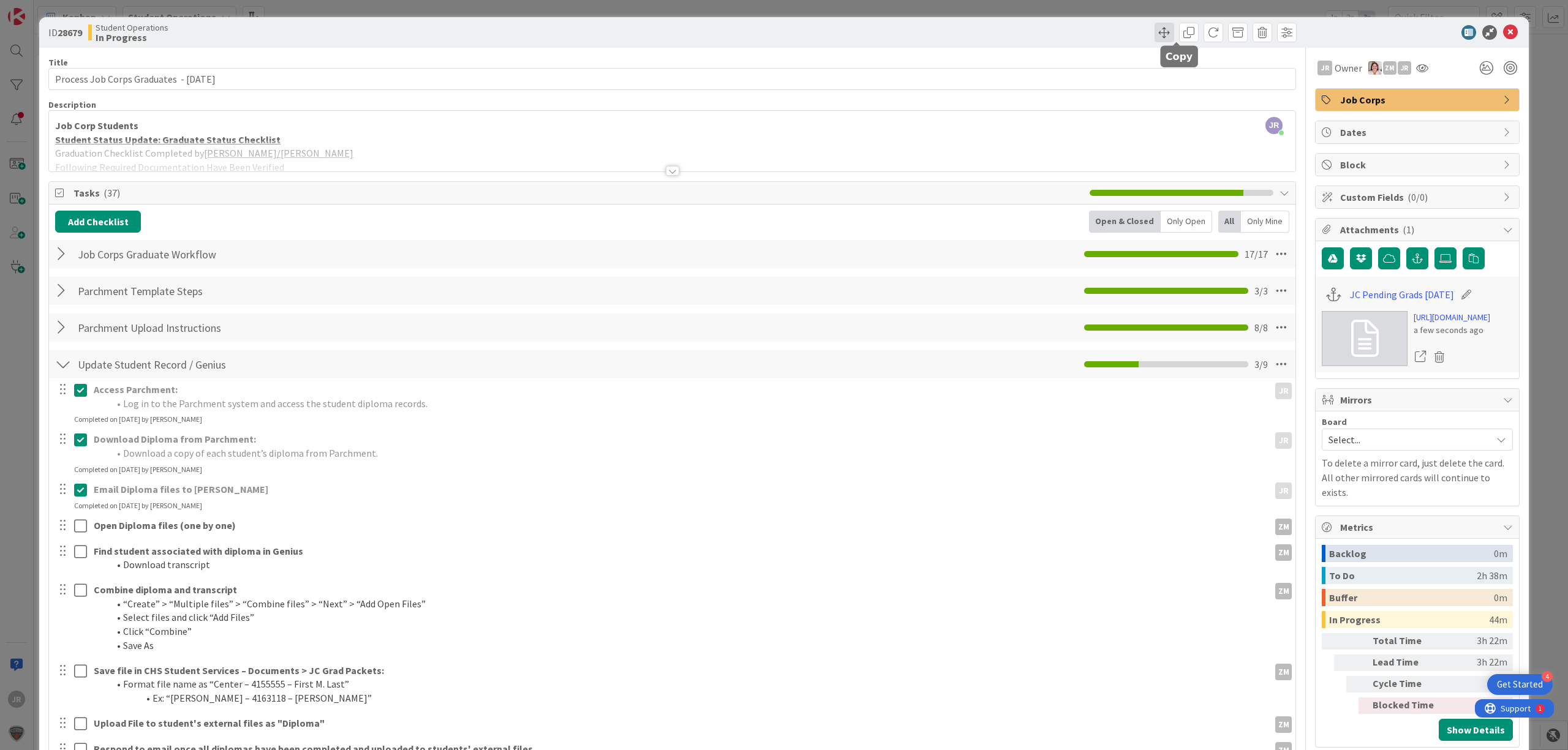
click at [1157, 35] on span at bounding box center [1165, 32] width 19 height 19
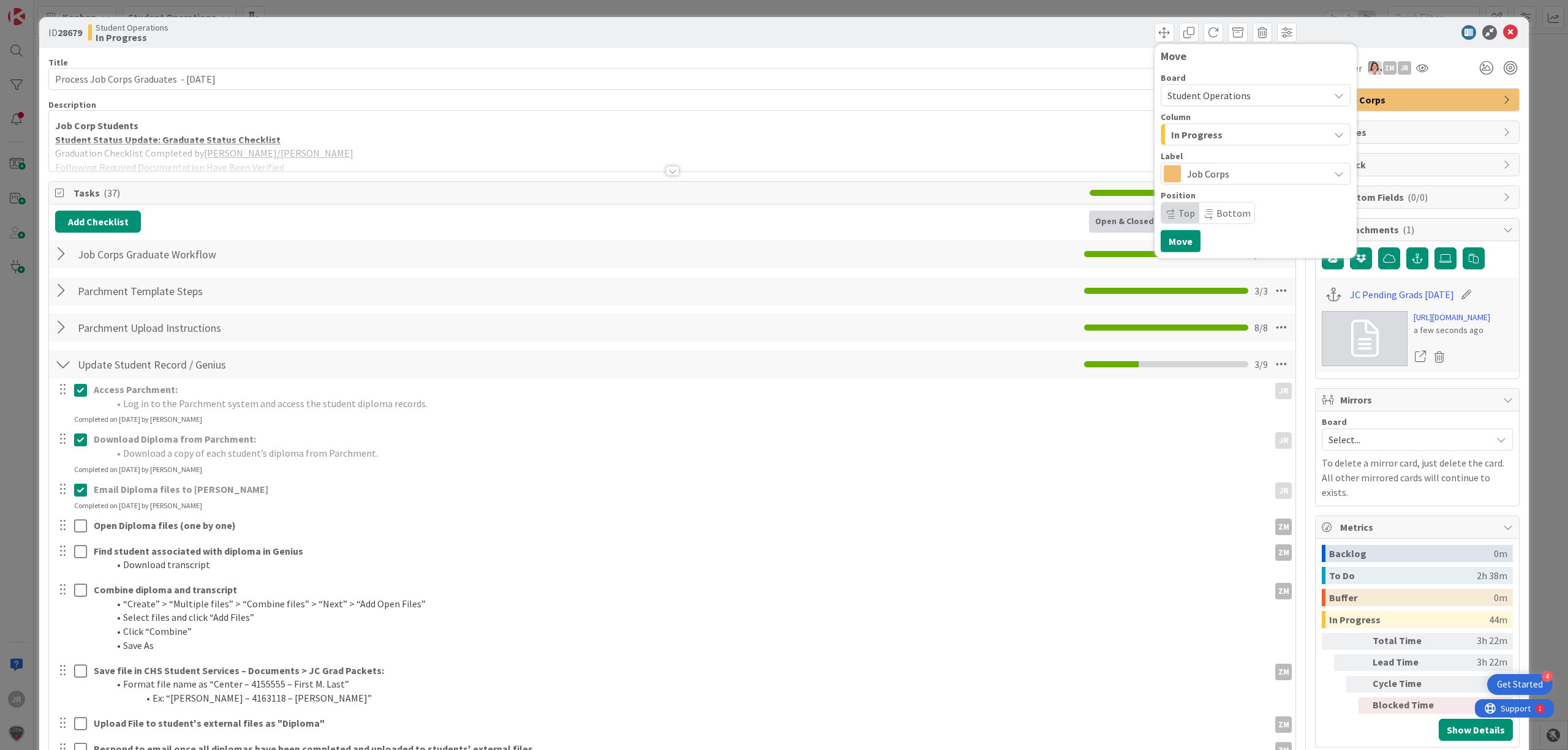
click at [1171, 134] on span "In Progress" at bounding box center [1197, 134] width 51 height 16
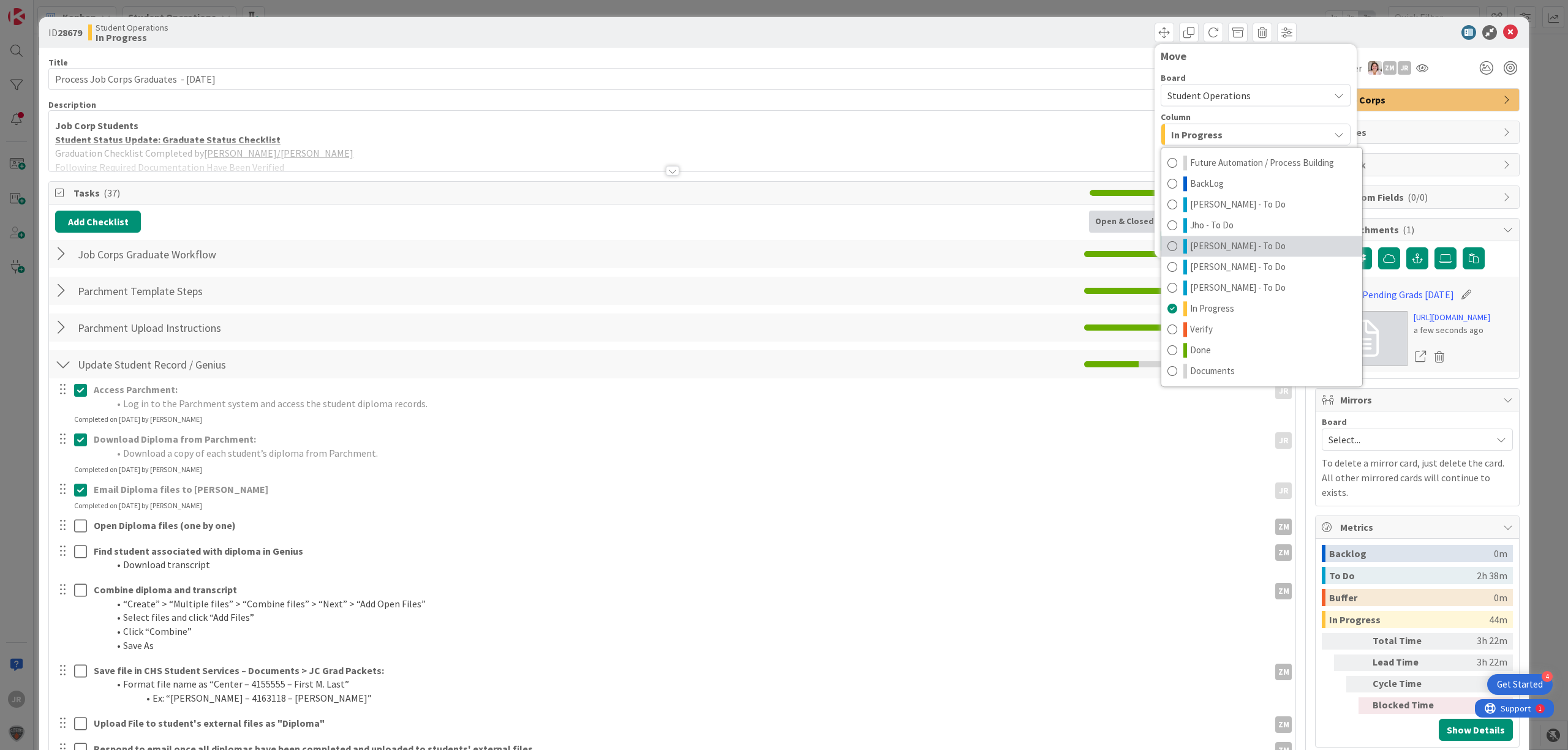
click at [1197, 249] on span "[PERSON_NAME] - To Do" at bounding box center [1237, 246] width 95 height 14
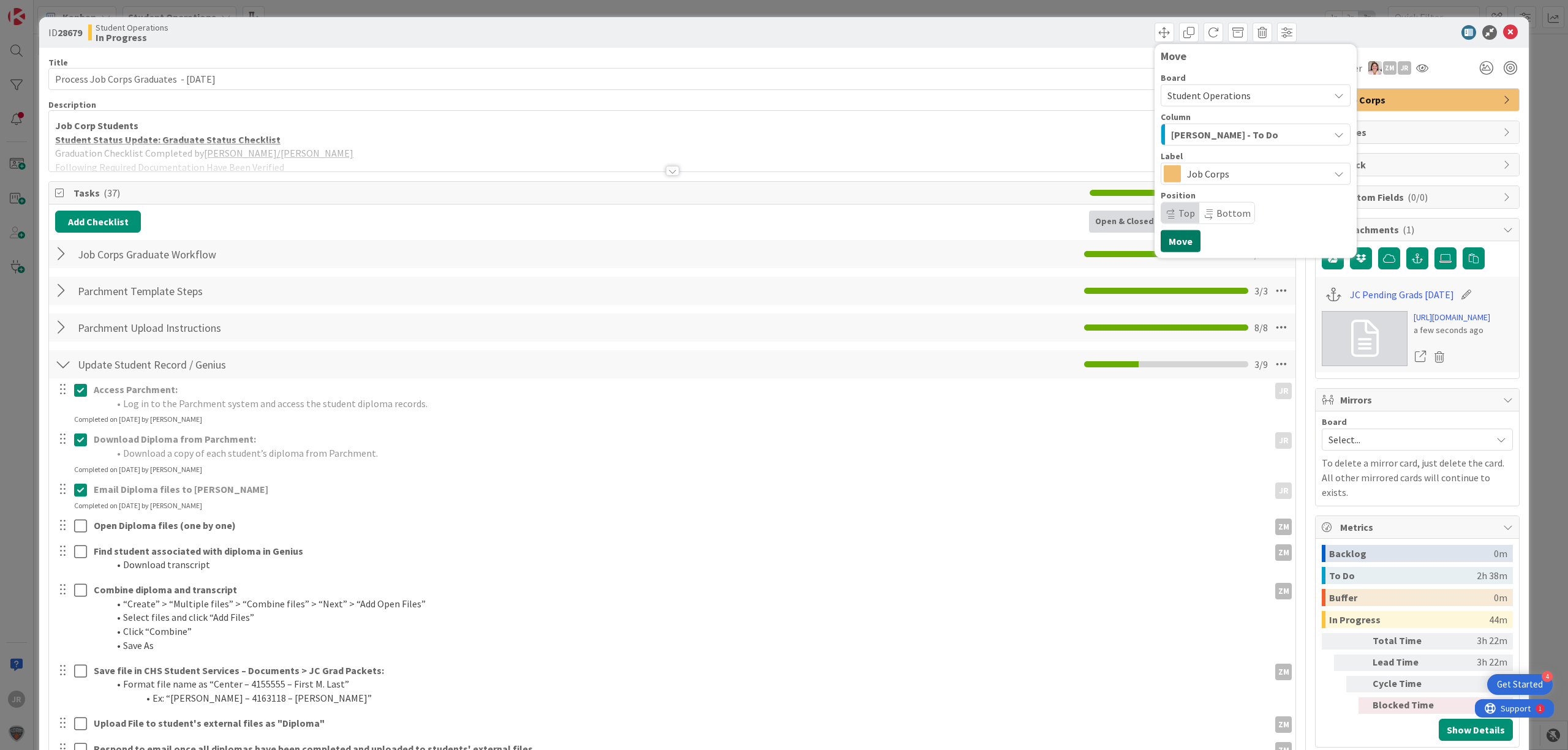
drag, startPoint x: 1167, startPoint y: 239, endPoint x: 1141, endPoint y: 197, distance: 49.4
click at [1167, 238] on button "Move" at bounding box center [1181, 242] width 40 height 22
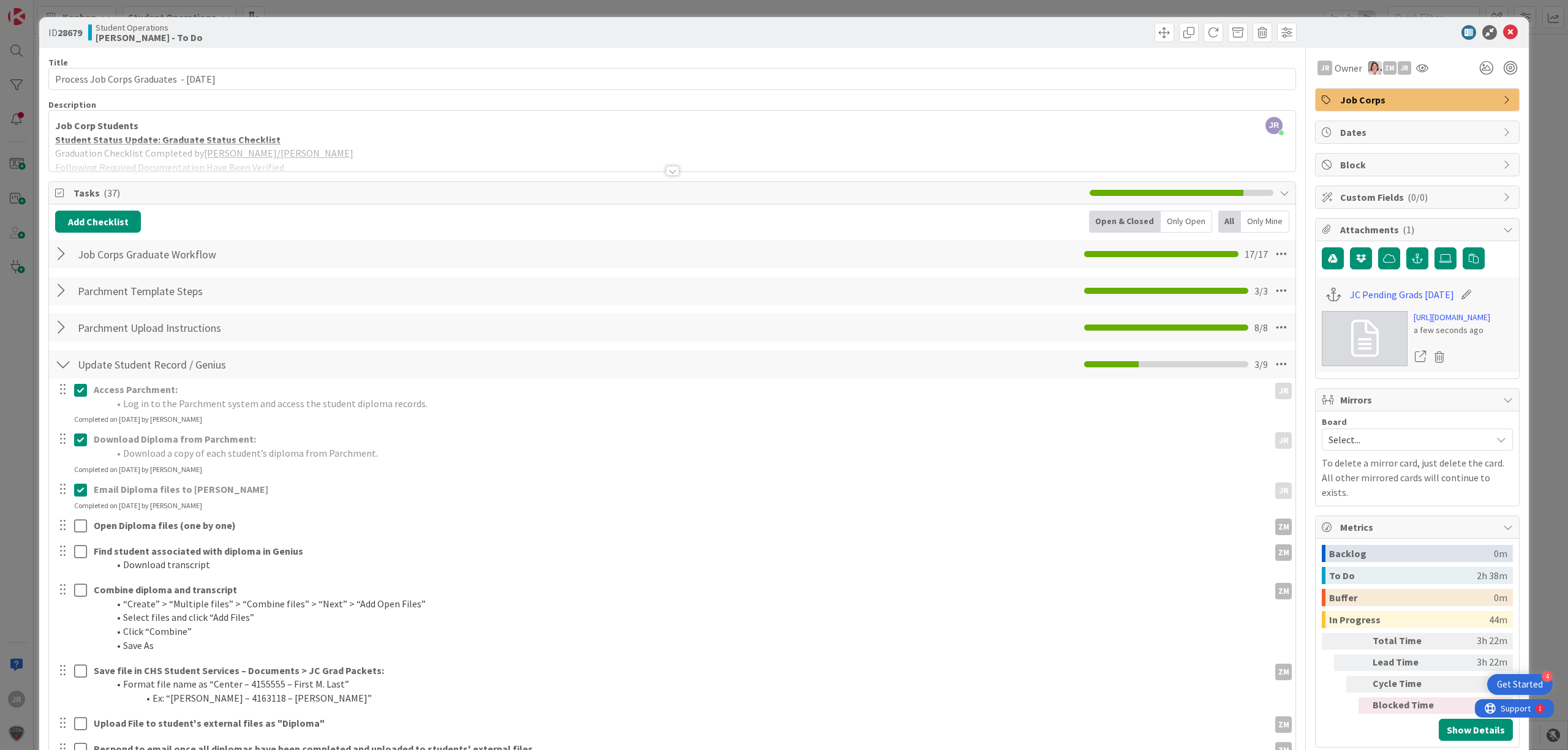
click at [1076, 10] on div "ID 28679 Student Operations Zaida - To Do Move Move Title 41 / 128 Process Job …" at bounding box center [784, 375] width 1568 height 750
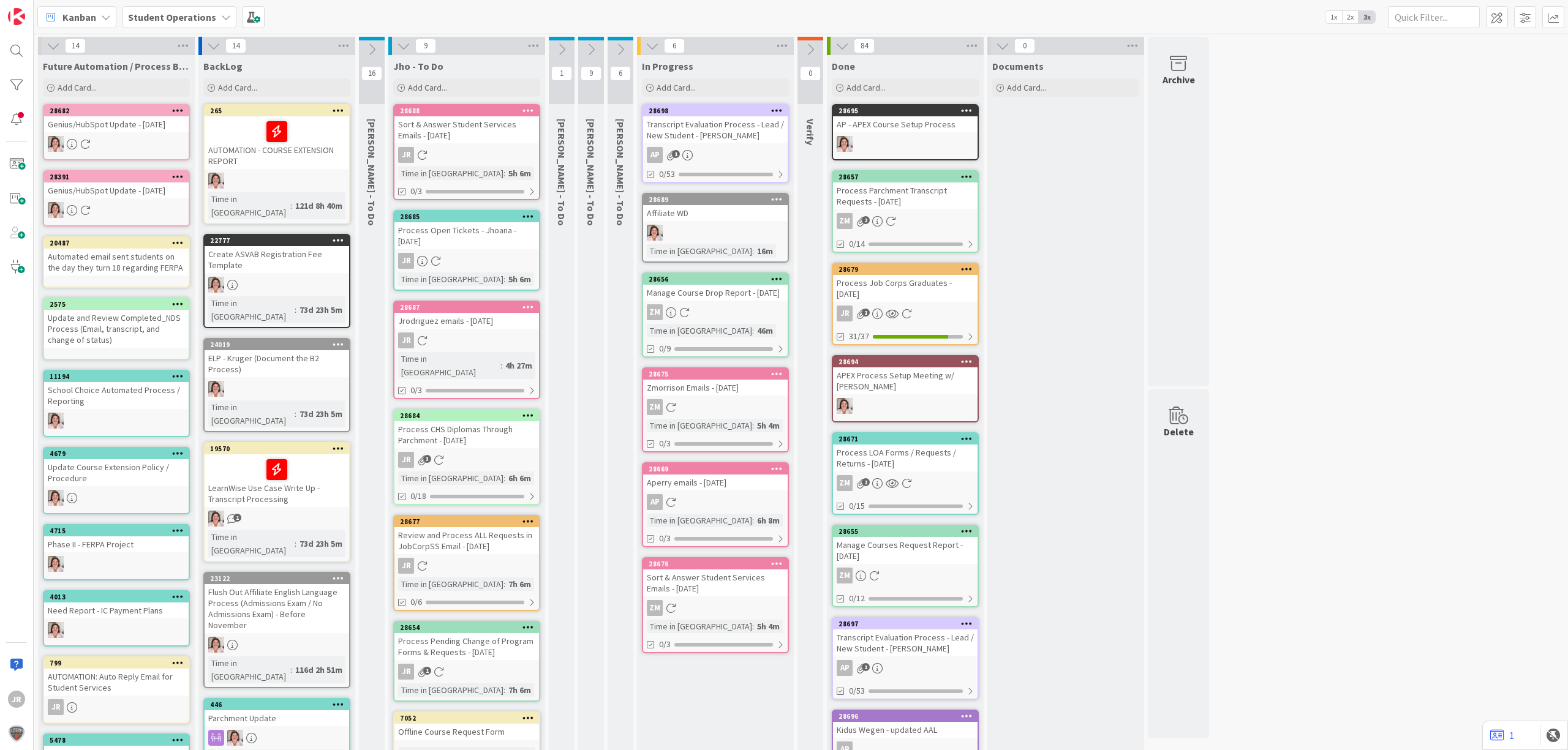
click at [567, 41] on button at bounding box center [562, 50] width 26 height 18
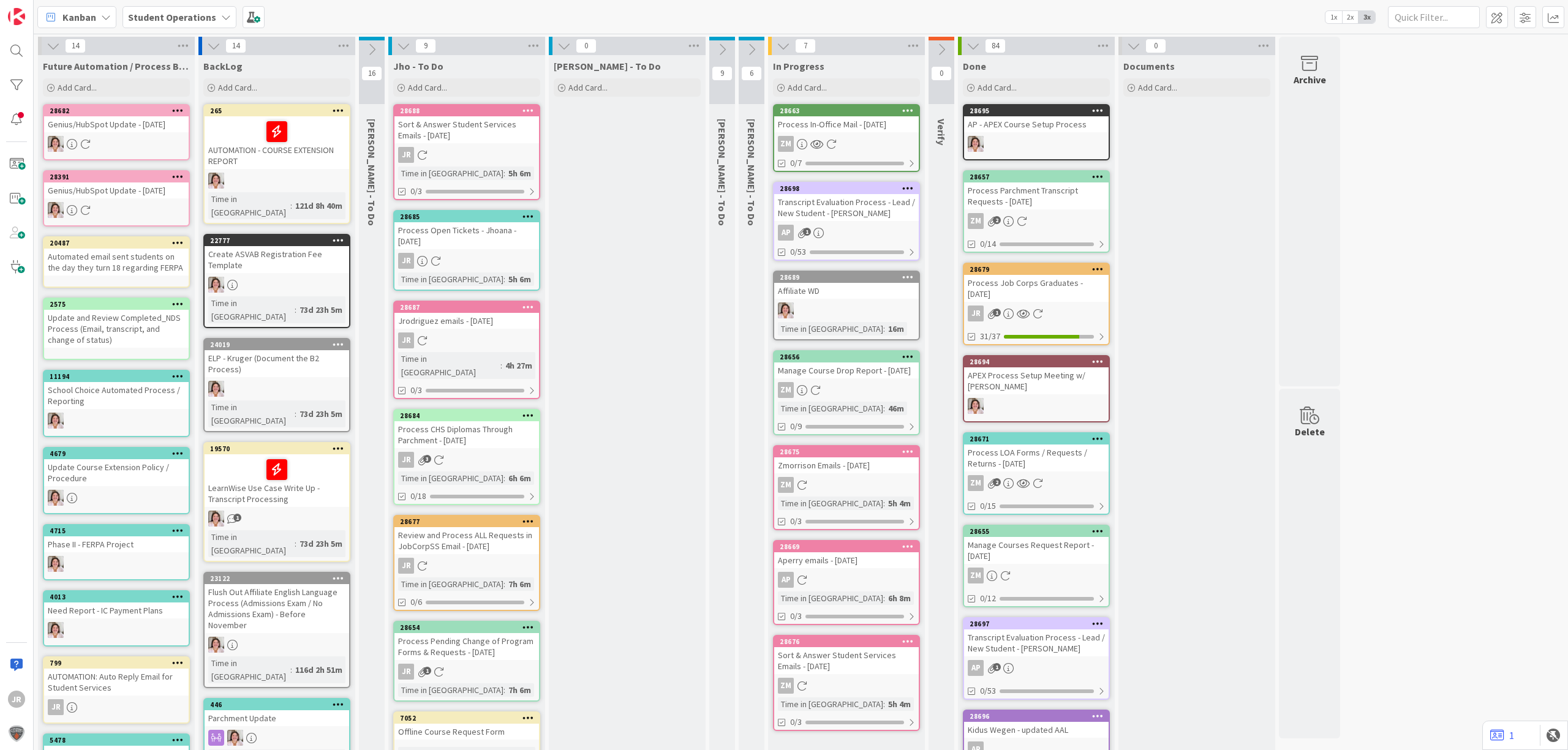
click at [561, 40] on icon at bounding box center [563, 46] width 14 height 14
